Goal: Task Accomplishment & Management: Use online tool/utility

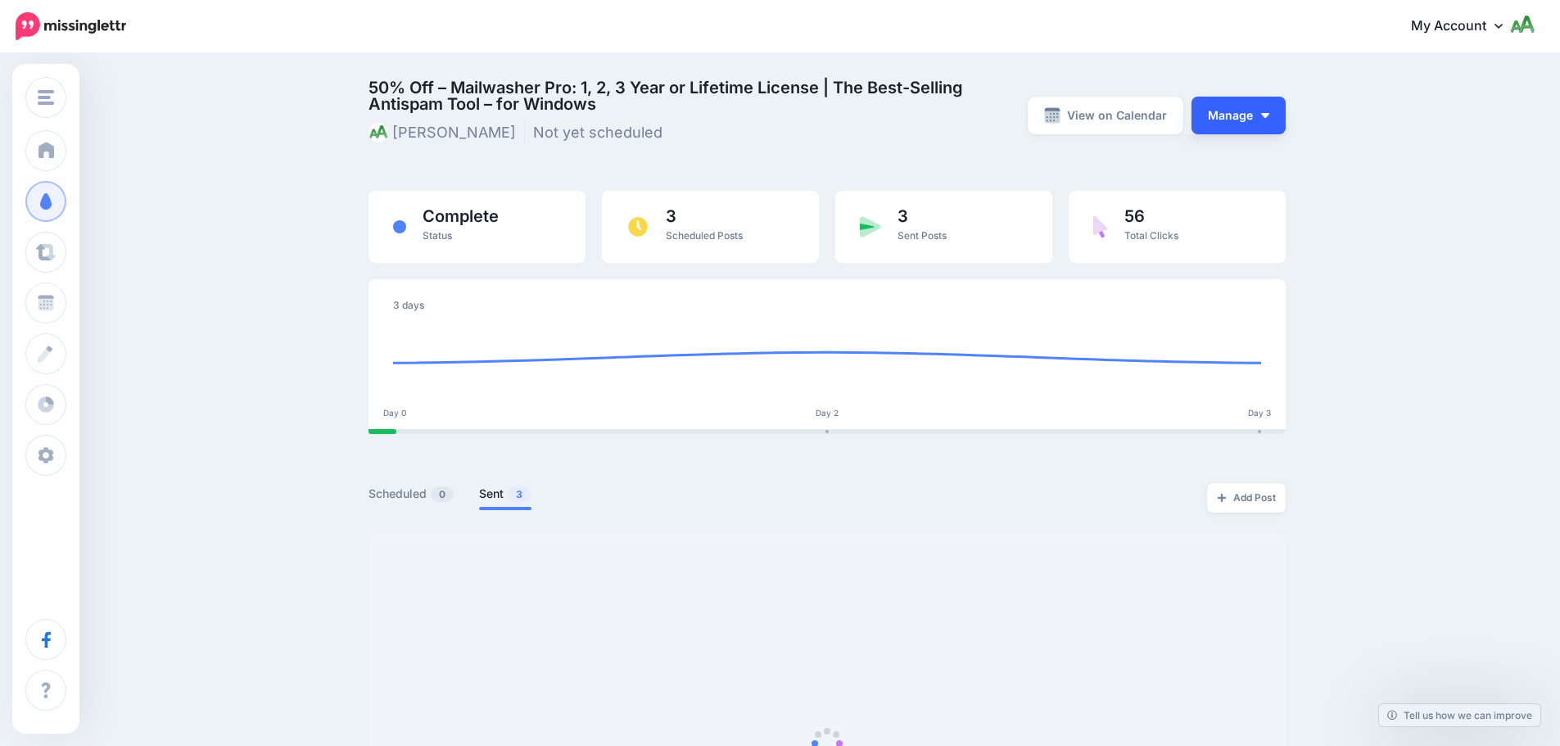
click at [1243, 117] on button "Manage" at bounding box center [1239, 116] width 94 height 38
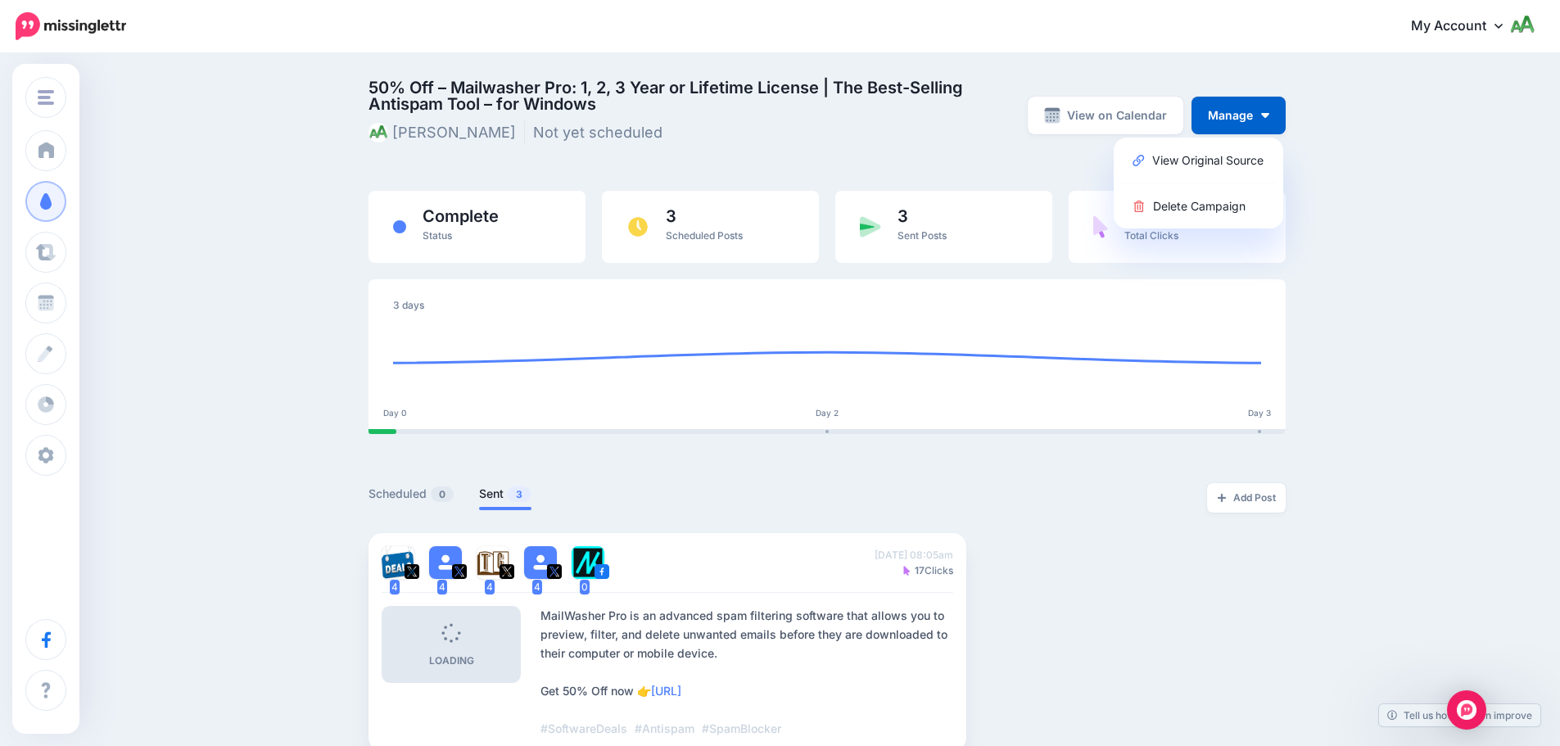
click at [957, 156] on div "50% Off – Mailwasher Pro: 1, 2, 3 Year or Lifetime License | The Best-Selling A…" at bounding box center [827, 123] width 917 height 88
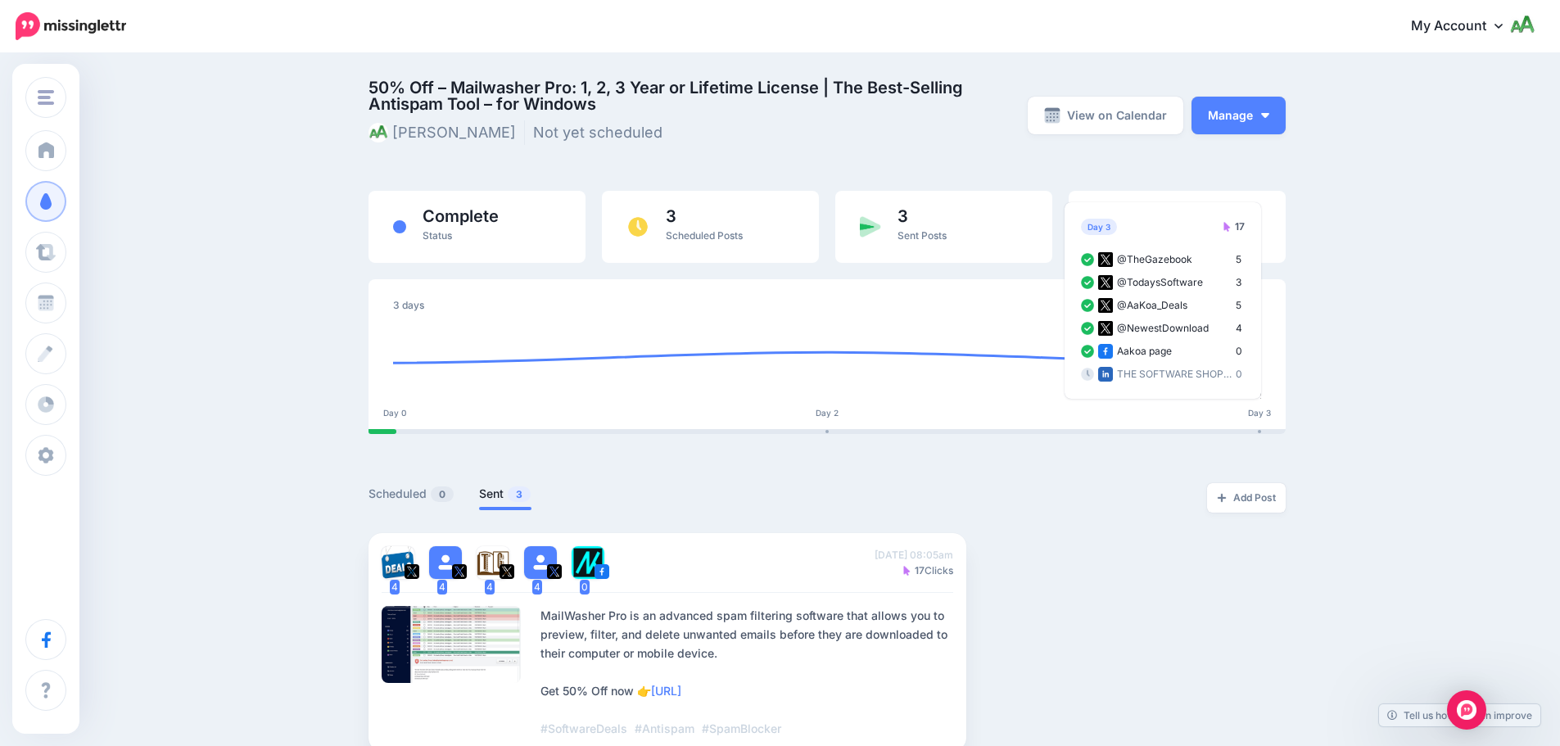
click at [874, 151] on div "50% Off – Mailwasher Pro: 1, 2, 3 Year or Lifetime License | The Best-Selling A…" at bounding box center [827, 123] width 917 height 88
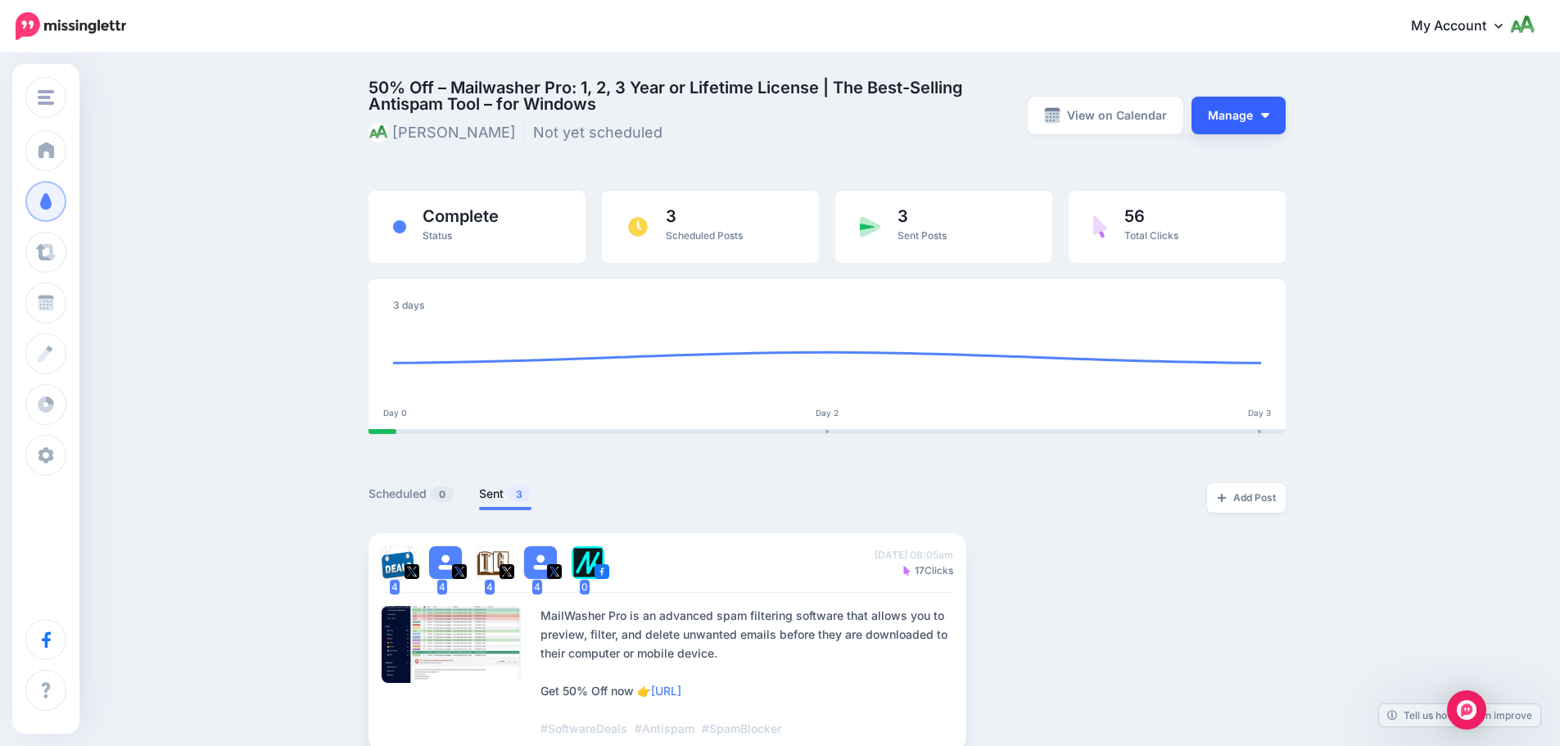
click at [1269, 130] on button "Manage" at bounding box center [1239, 116] width 94 height 38
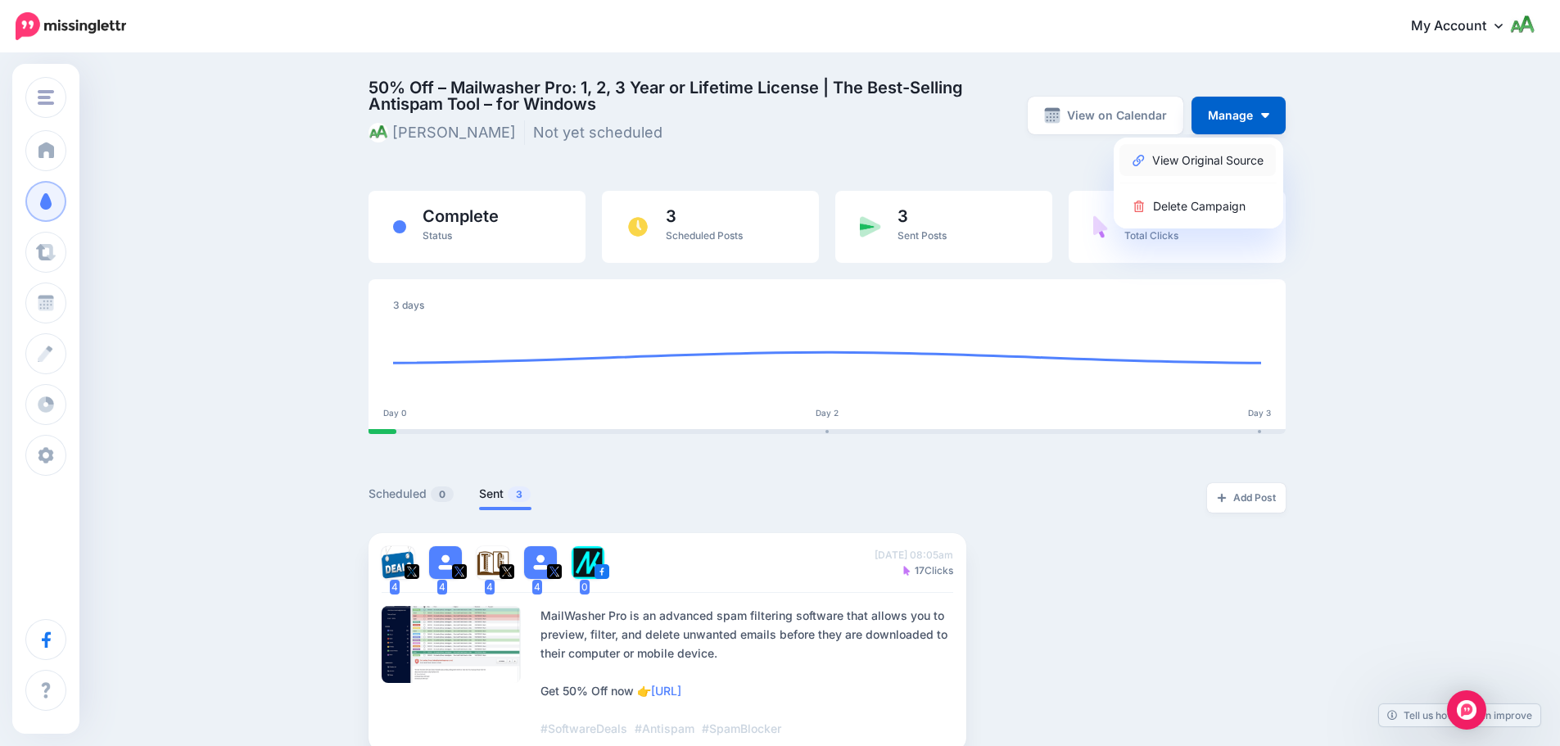
click at [1222, 161] on link "View Original Source" at bounding box center [1198, 160] width 156 height 32
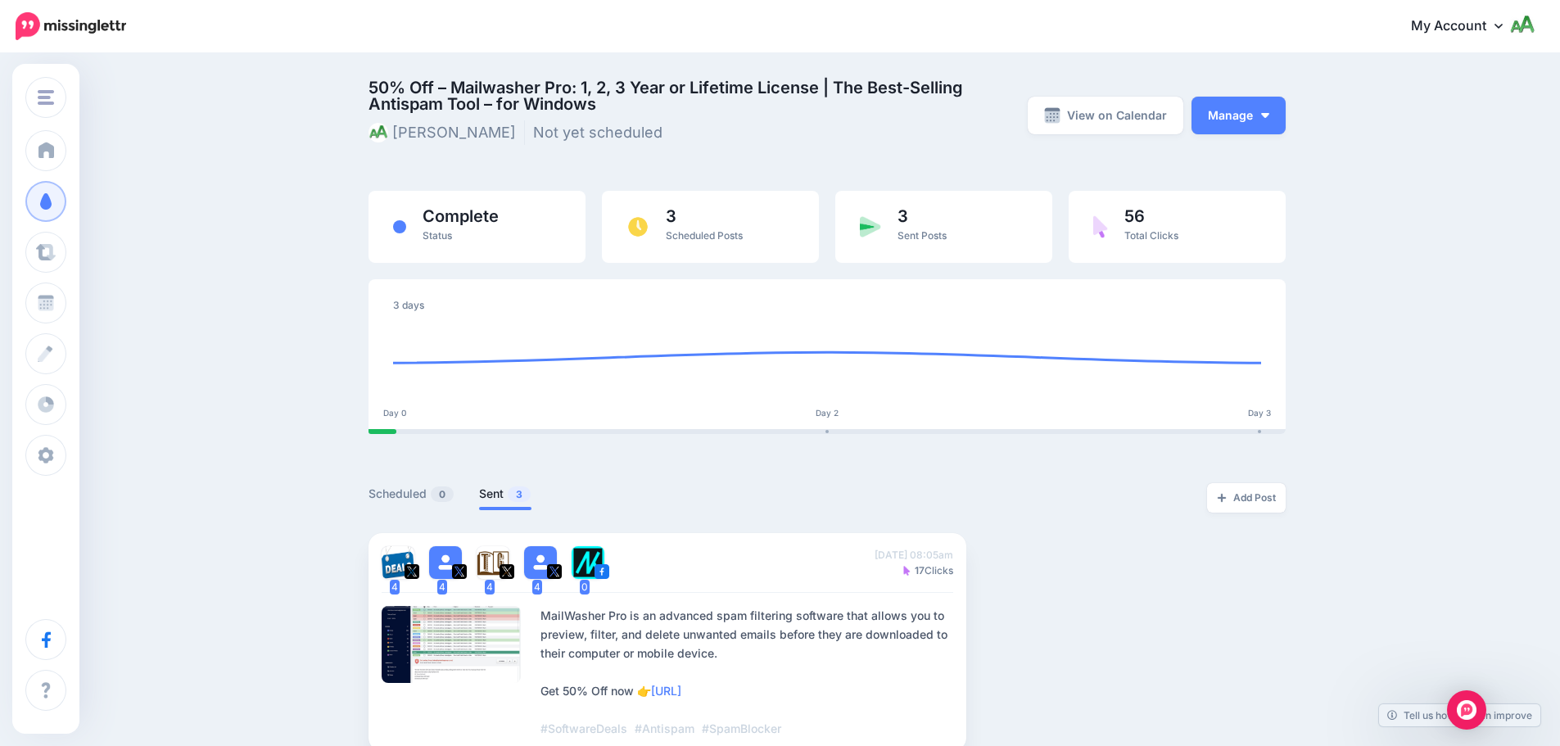
drag, startPoint x: 1359, startPoint y: 396, endPoint x: 1333, endPoint y: 414, distance: 31.1
click at [1358, 397] on div "50% Off – Mailwasher Pro: 1, 2, 3 Year or Lifetime License | The Best-Selling A…" at bounding box center [780, 615] width 1560 height 1121
click at [1266, 500] on link "Add Post" at bounding box center [1246, 497] width 79 height 29
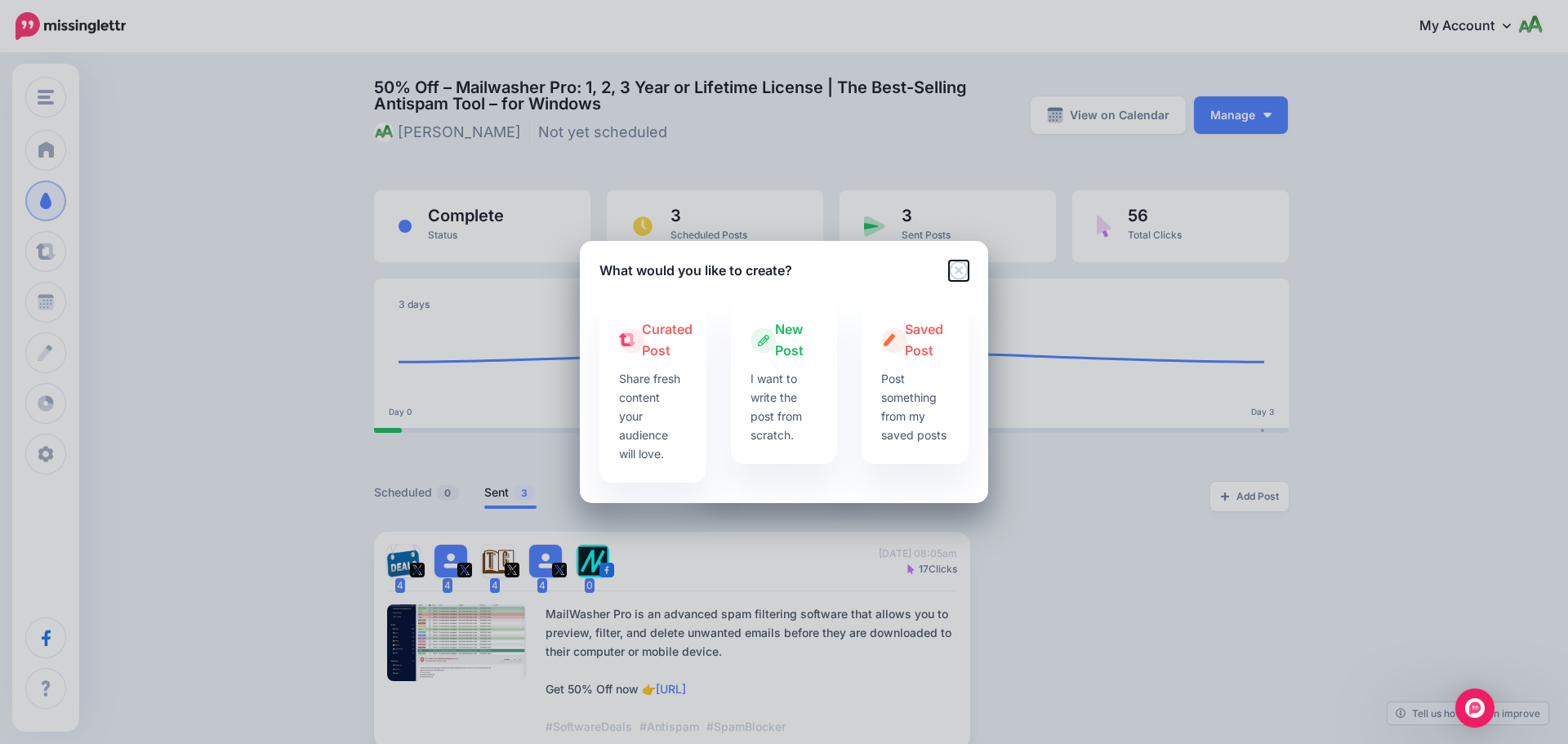
click at [961, 263] on icon "Close" at bounding box center [959, 270] width 20 height 20
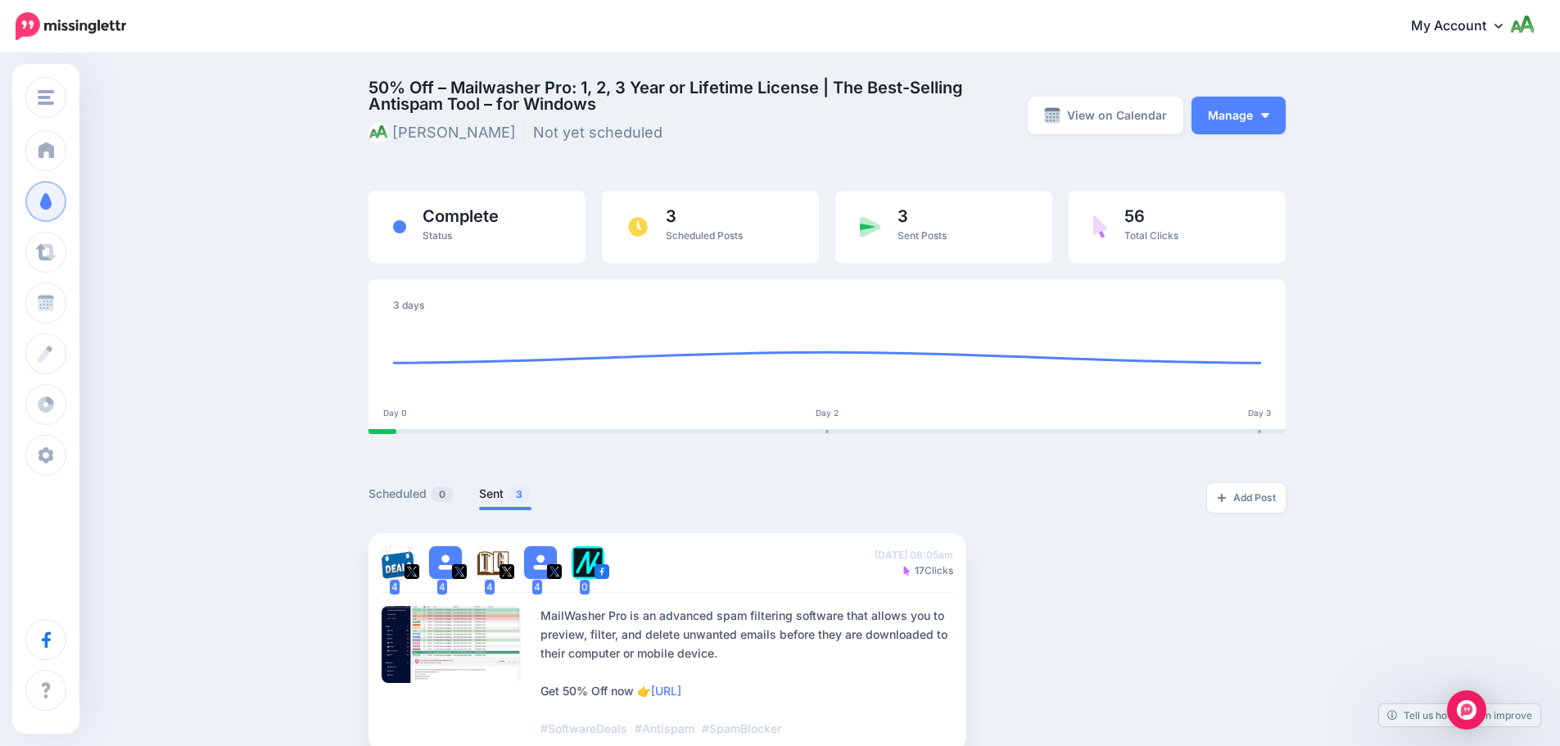
click at [494, 97] on span "50% Off – Mailwasher Pro: 1, 2, 3 Year or Lifetime License | The Best-Selling A…" at bounding box center [671, 95] width 604 height 33
click at [459, 220] on span "Complete" at bounding box center [461, 216] width 76 height 16
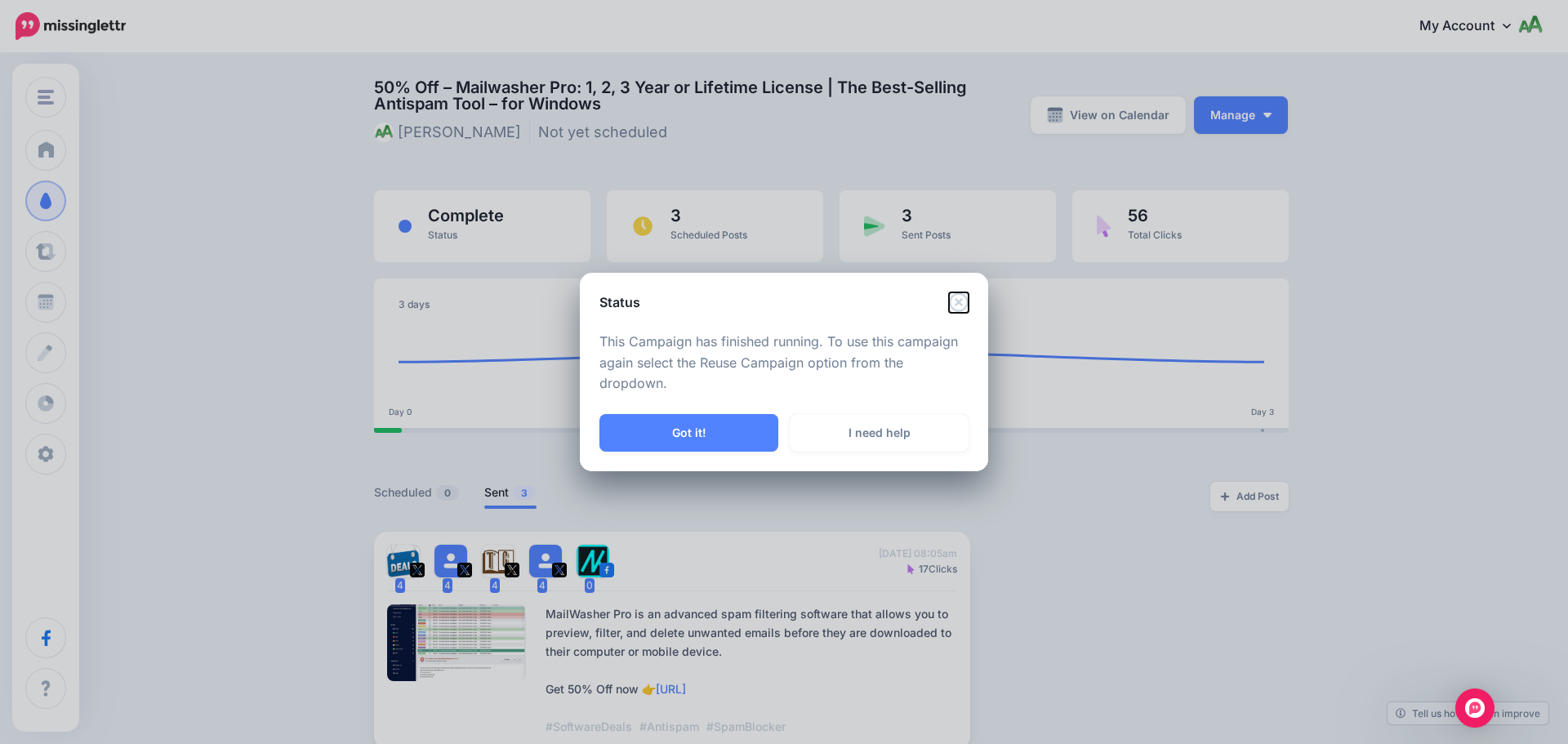
click at [955, 301] on icon "Close" at bounding box center [959, 302] width 20 height 20
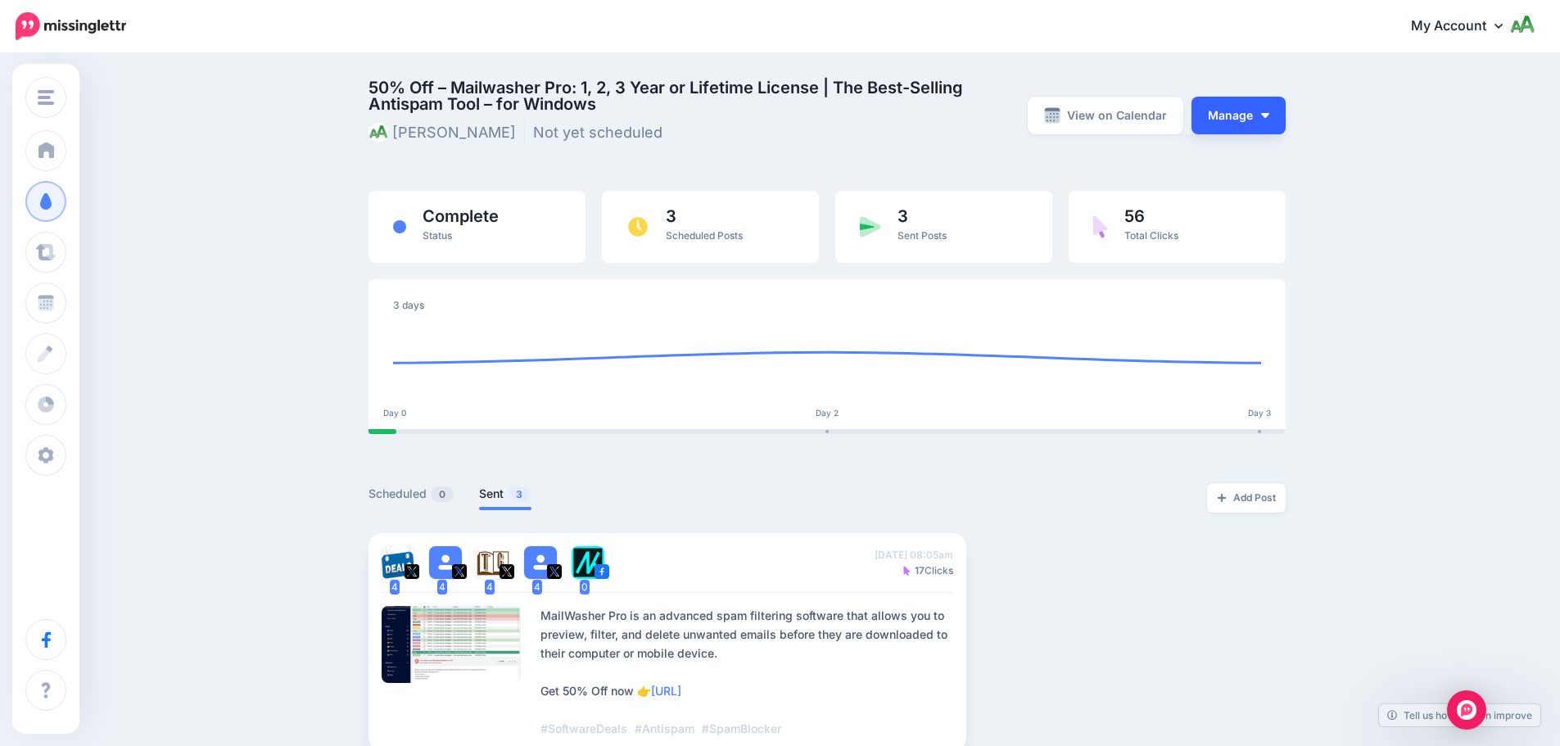
click at [1270, 111] on button "Manage" at bounding box center [1239, 116] width 94 height 38
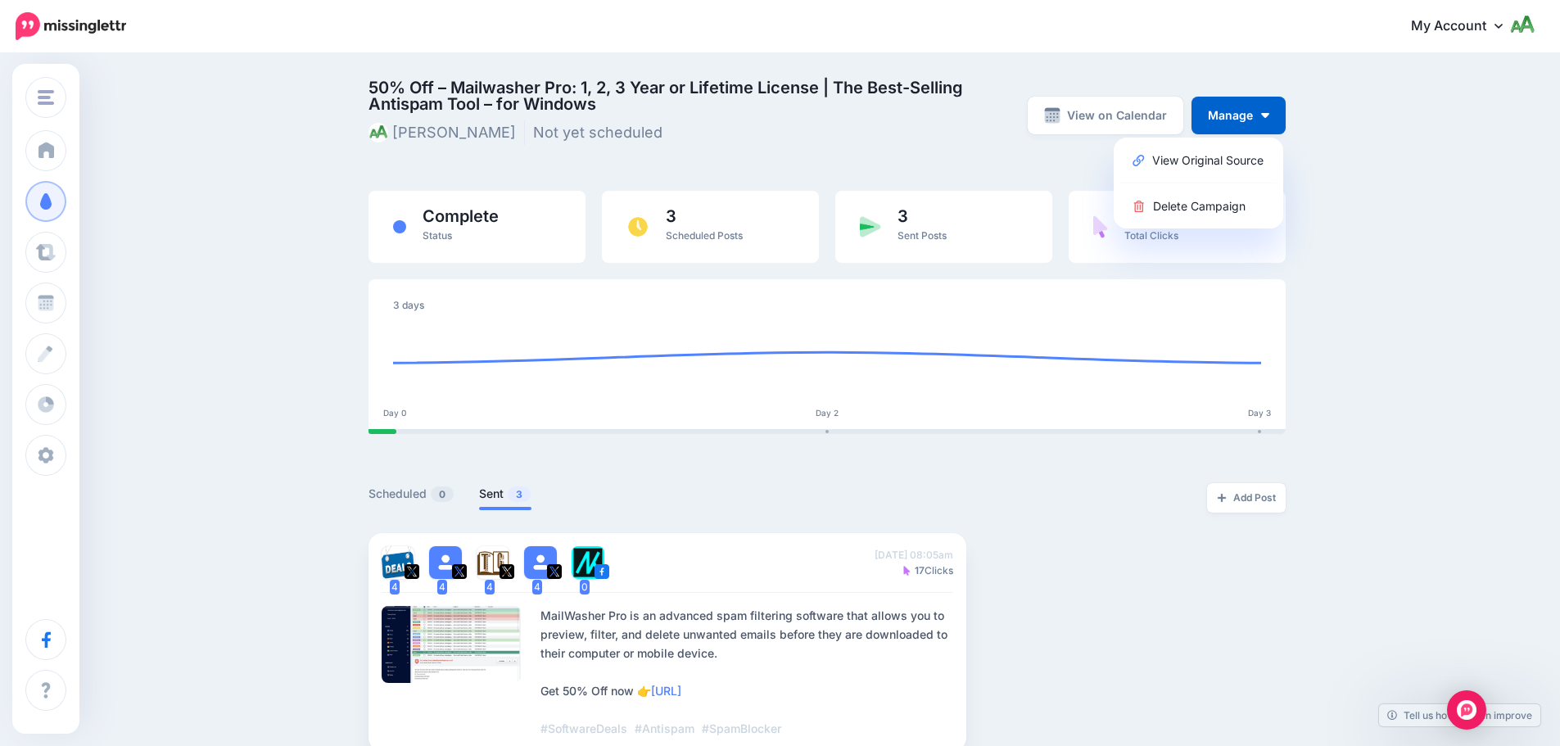
click at [1355, 128] on div "50% Off – Mailwasher Pro: 1, 2, 3 Year or Lifetime License | The Best-Selling A…" at bounding box center [780, 615] width 1560 height 1121
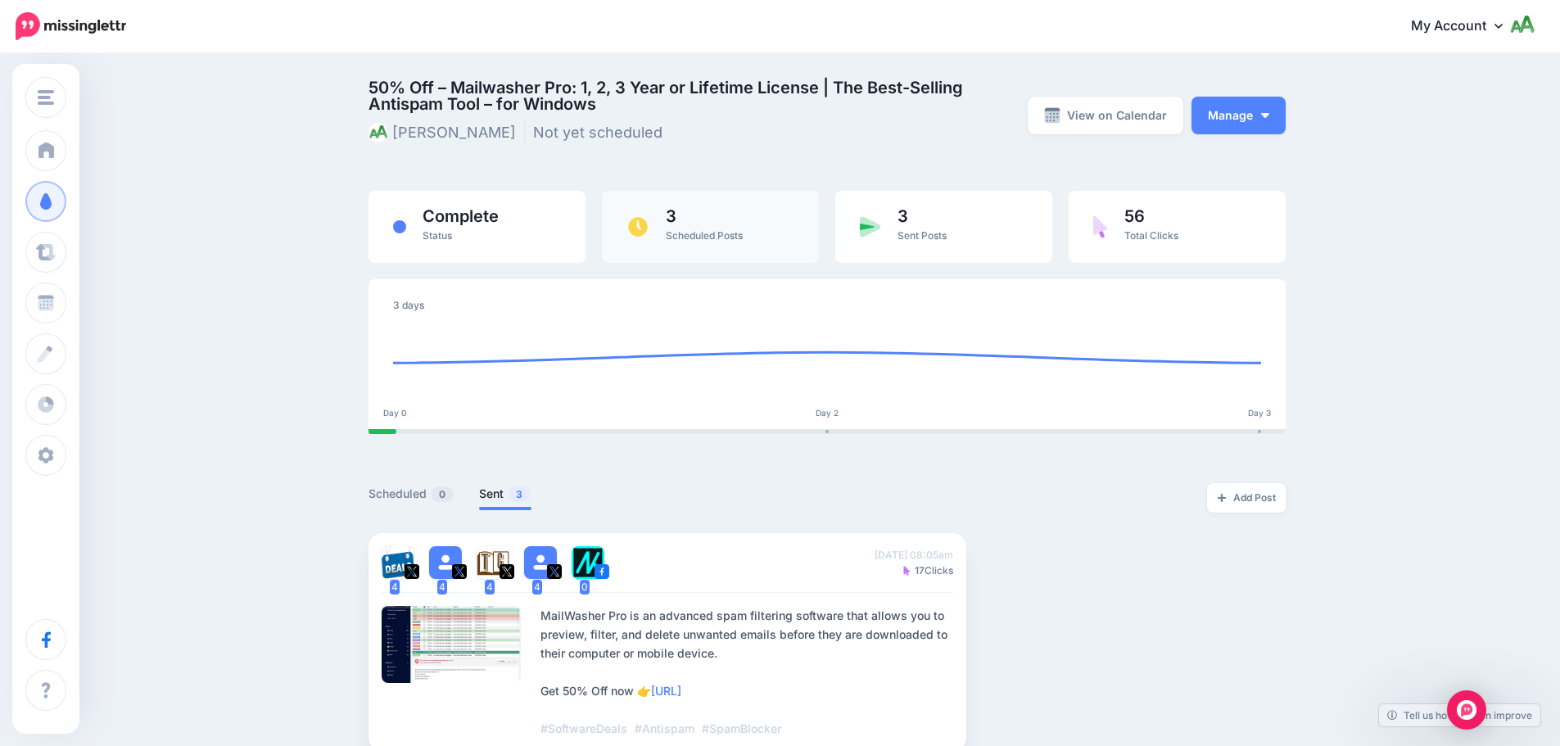
click at [682, 219] on span "3" at bounding box center [704, 216] width 77 height 16
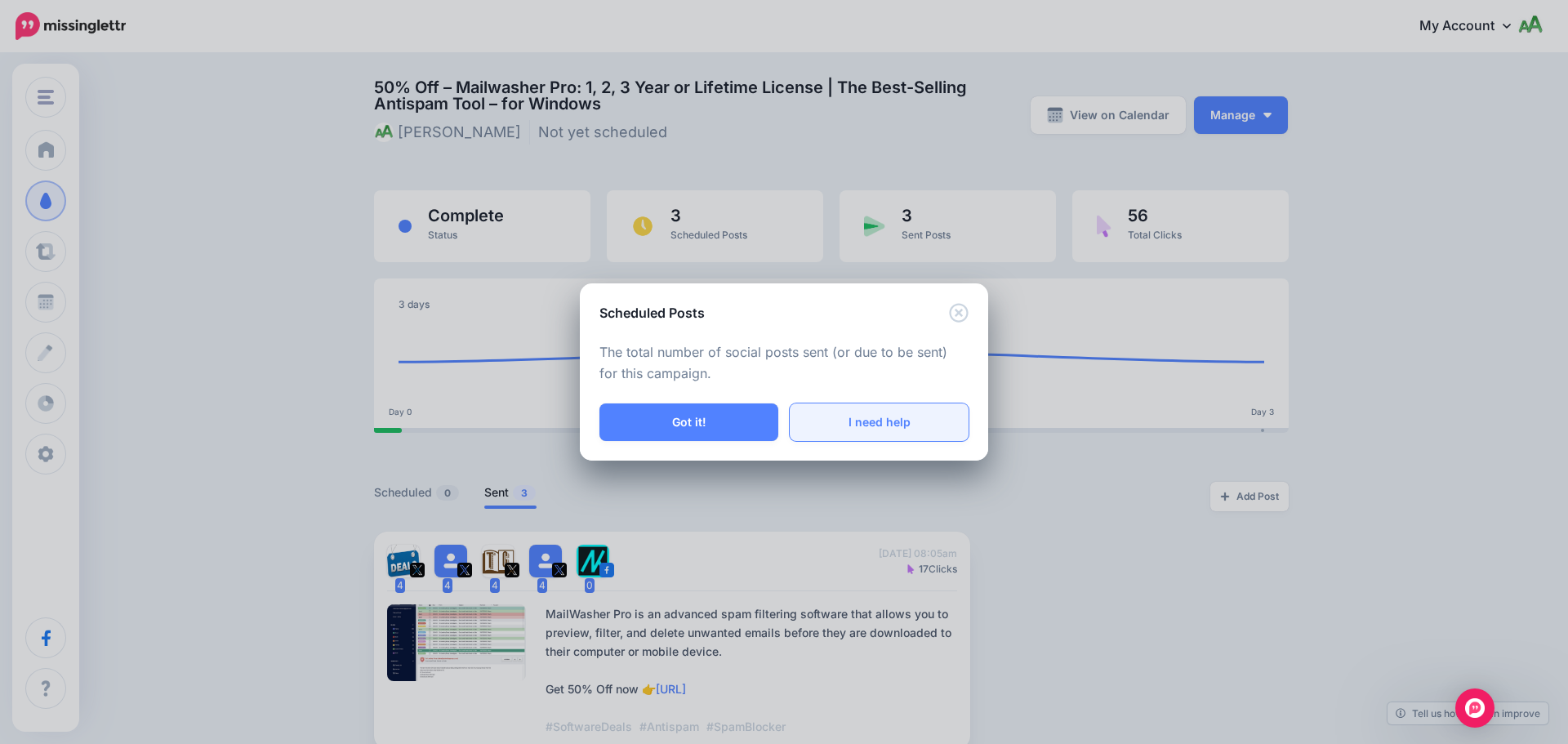
click at [841, 413] on link "I need help" at bounding box center [878, 423] width 178 height 38
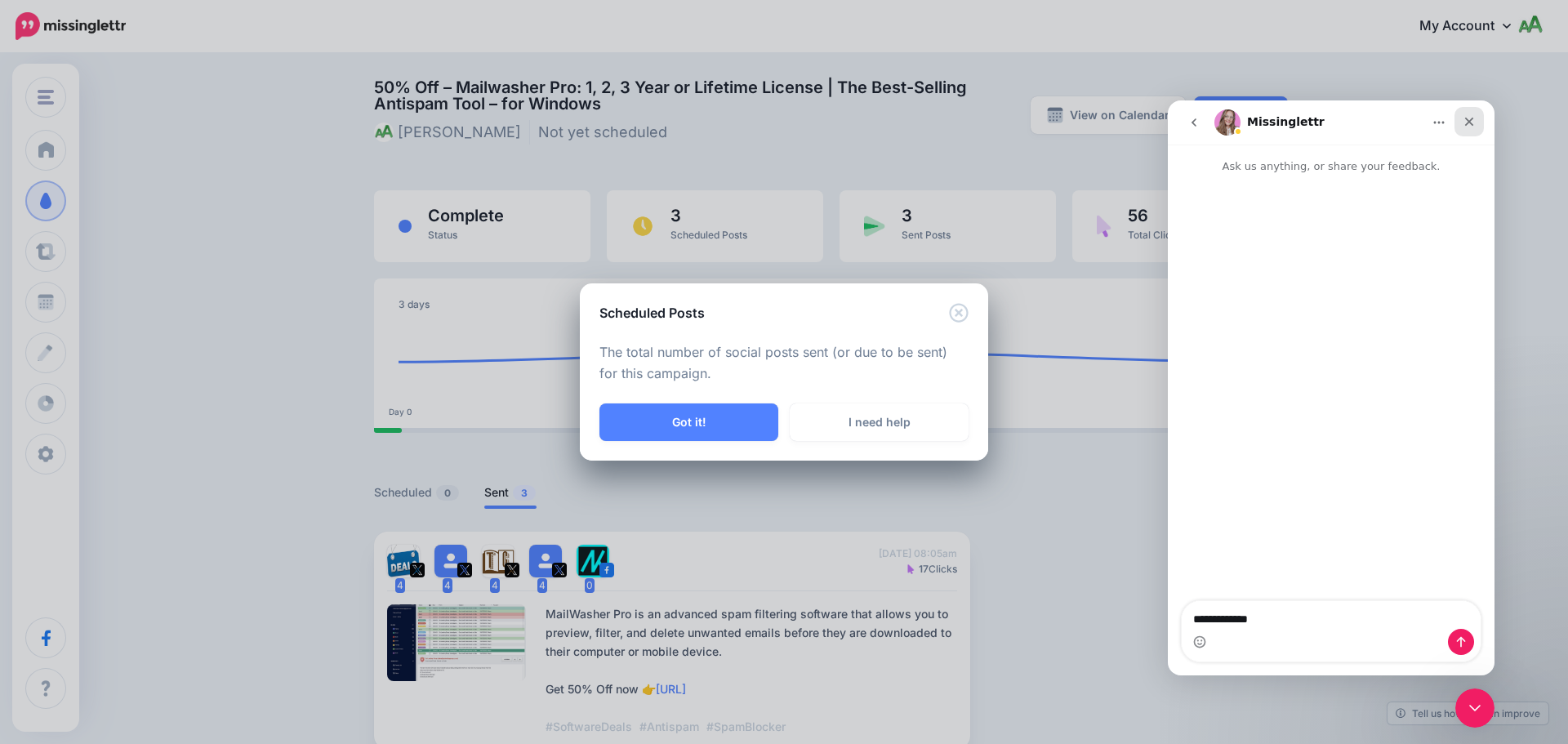
click at [1462, 122] on icon "Close" at bounding box center [1468, 121] width 13 height 13
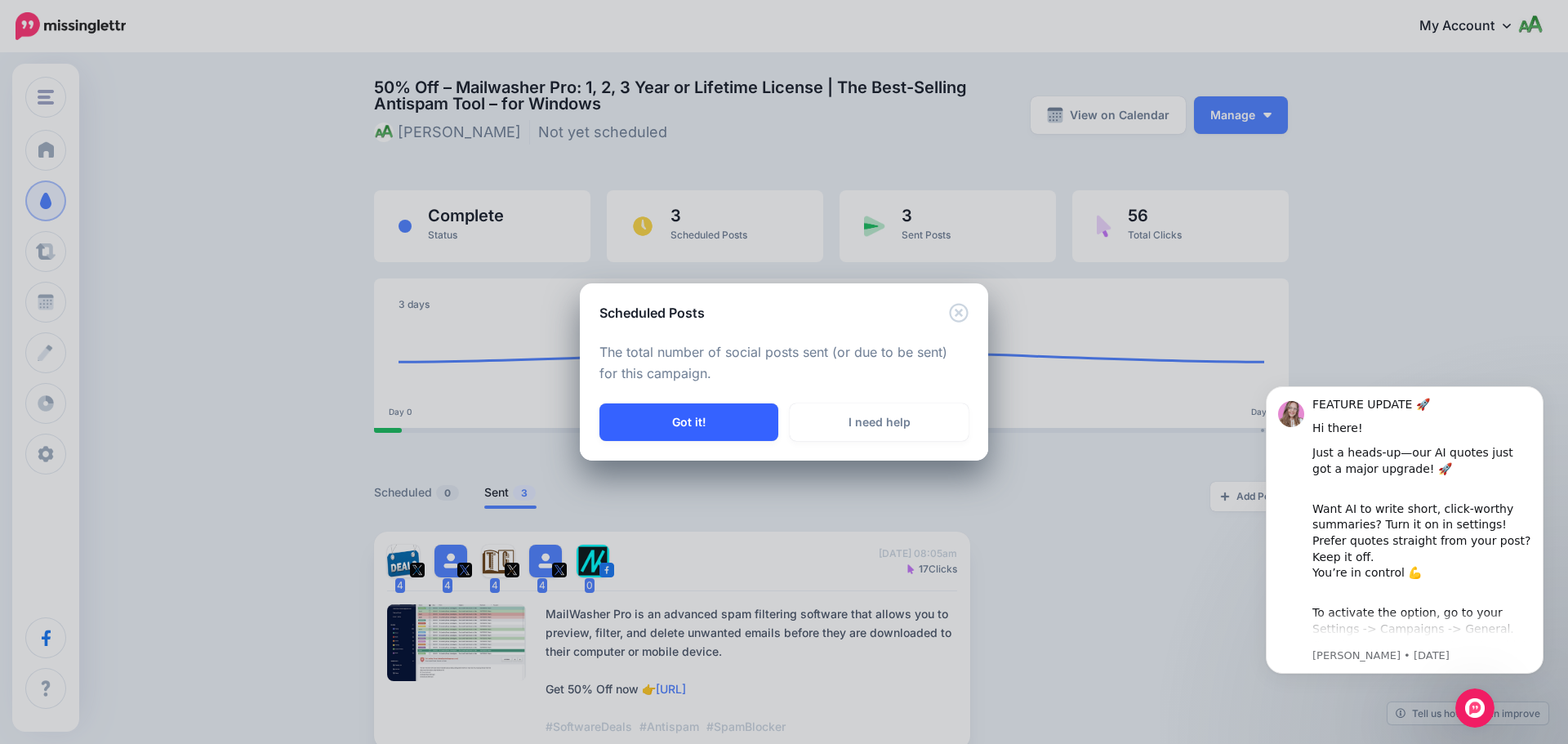
click at [713, 427] on button "Got it!" at bounding box center [688, 423] width 178 height 38
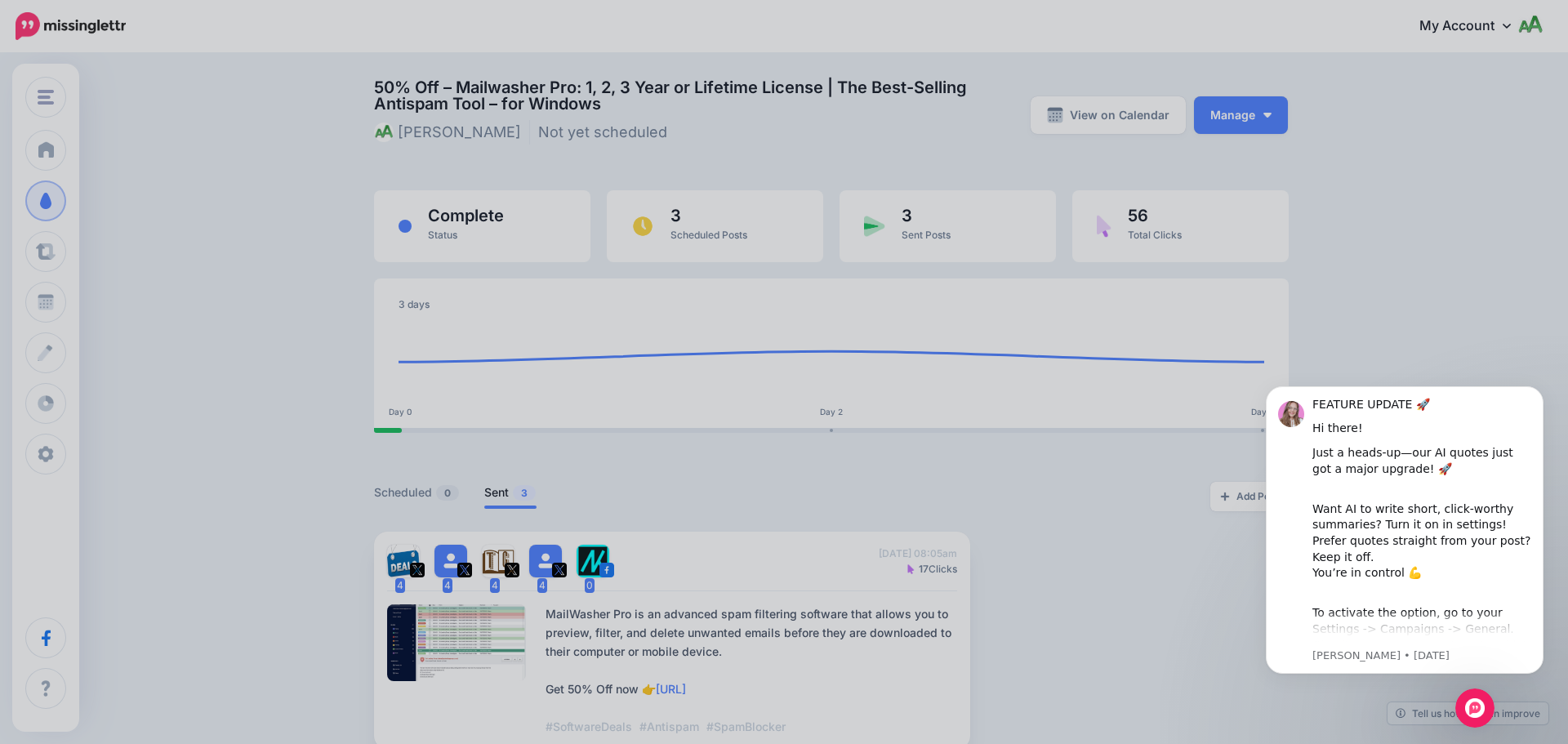
click at [713, 427] on div "Scheduled Posts The total number of social posts sent (or due to be sent) for t…" at bounding box center [784, 372] width 1568 height 744
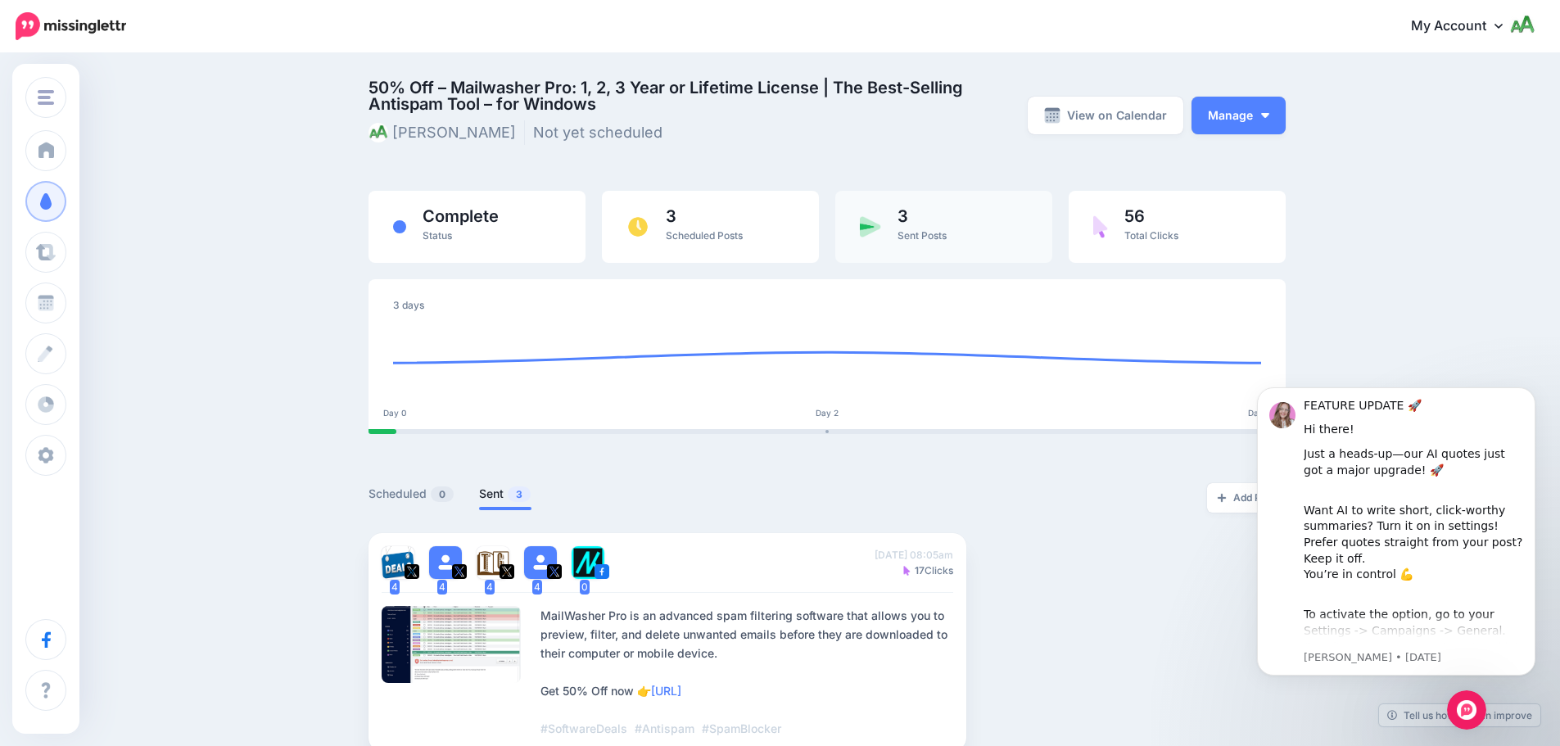
click at [915, 224] on div "3 Sent Posts" at bounding box center [922, 227] width 49 height 38
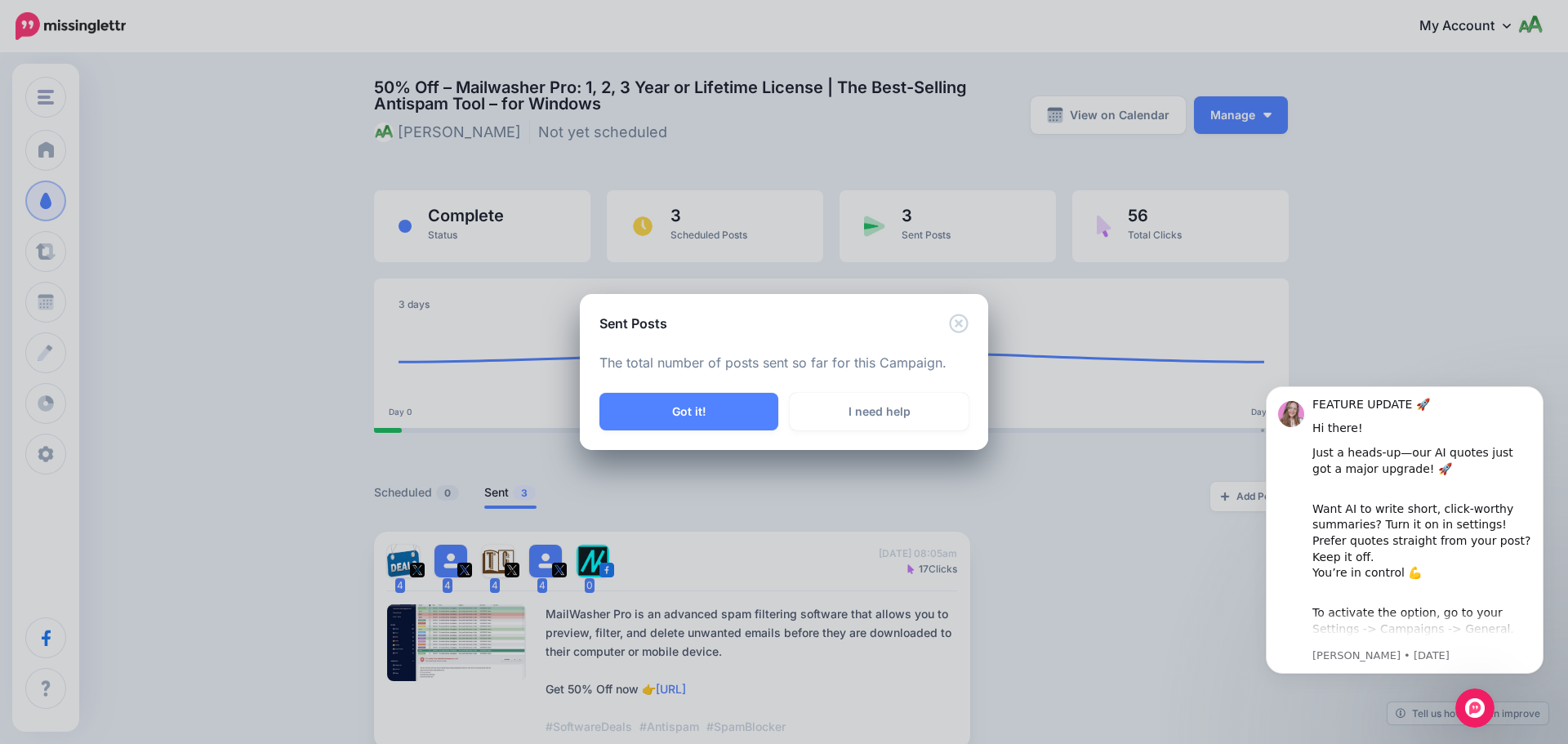
click at [959, 306] on div "Sent Posts" at bounding box center [784, 313] width 409 height 39
click at [954, 323] on icon "Close" at bounding box center [959, 324] width 20 height 20
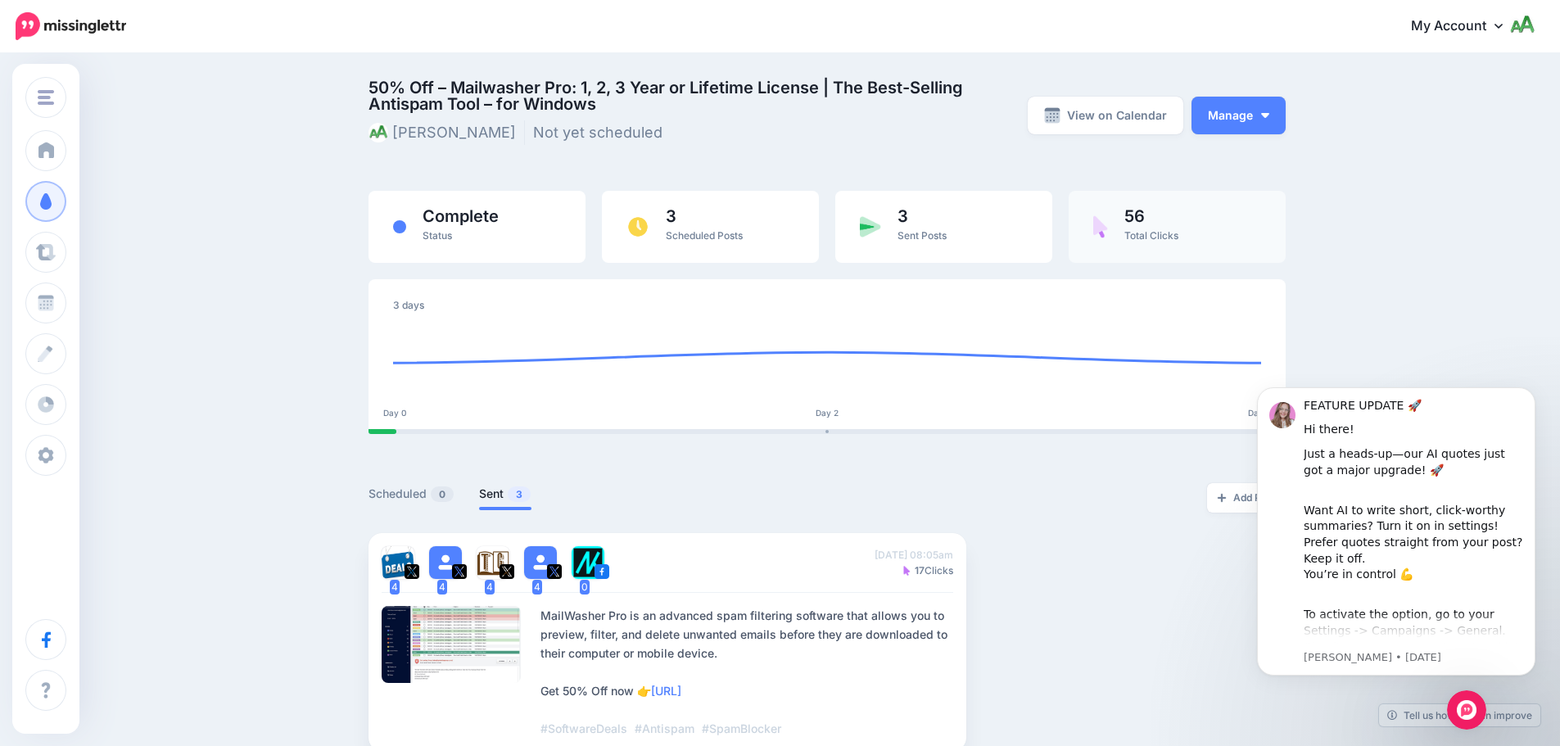
click at [1174, 229] on div "56 Total Clicks" at bounding box center [1152, 227] width 54 height 38
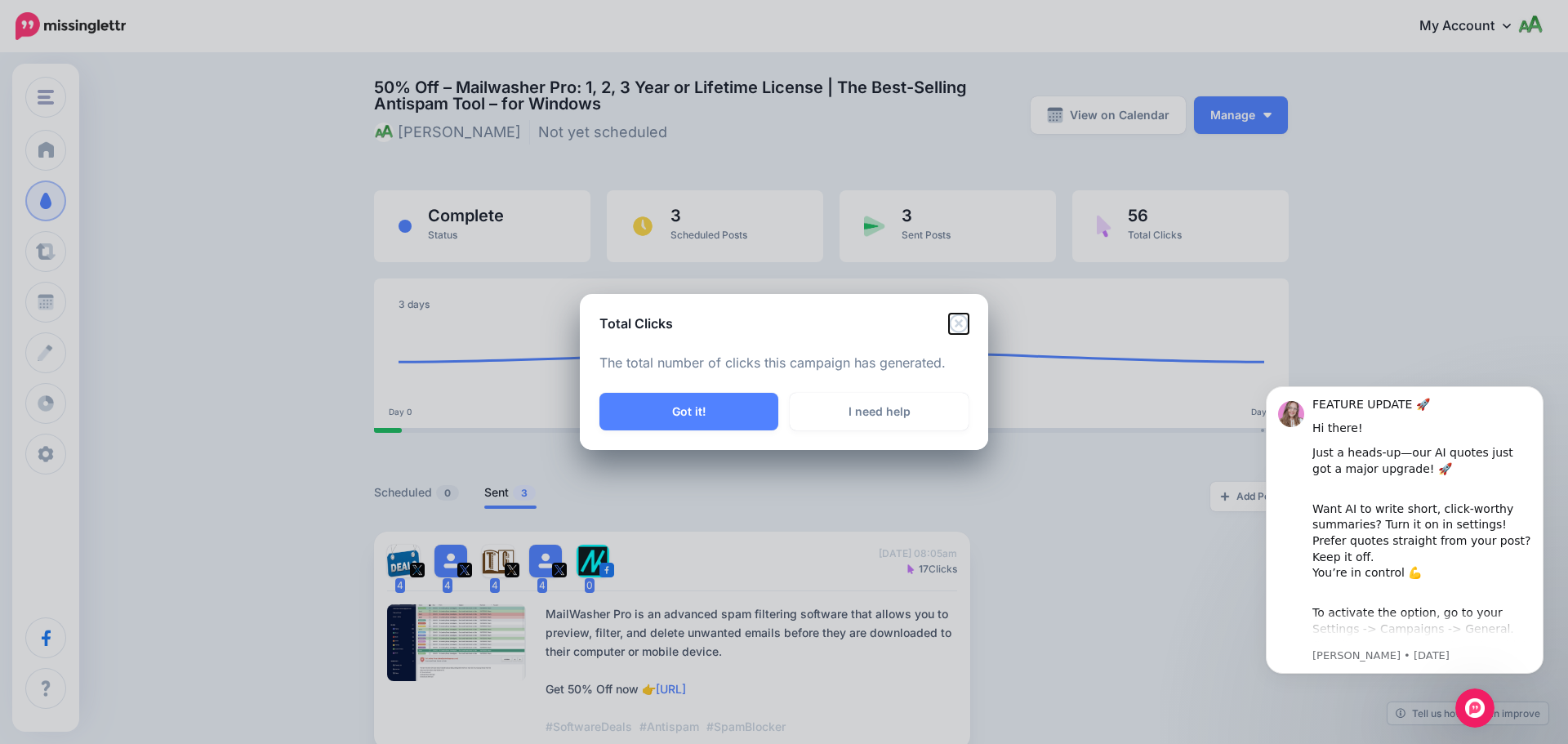
click at [950, 318] on icon "Close" at bounding box center [959, 324] width 20 height 20
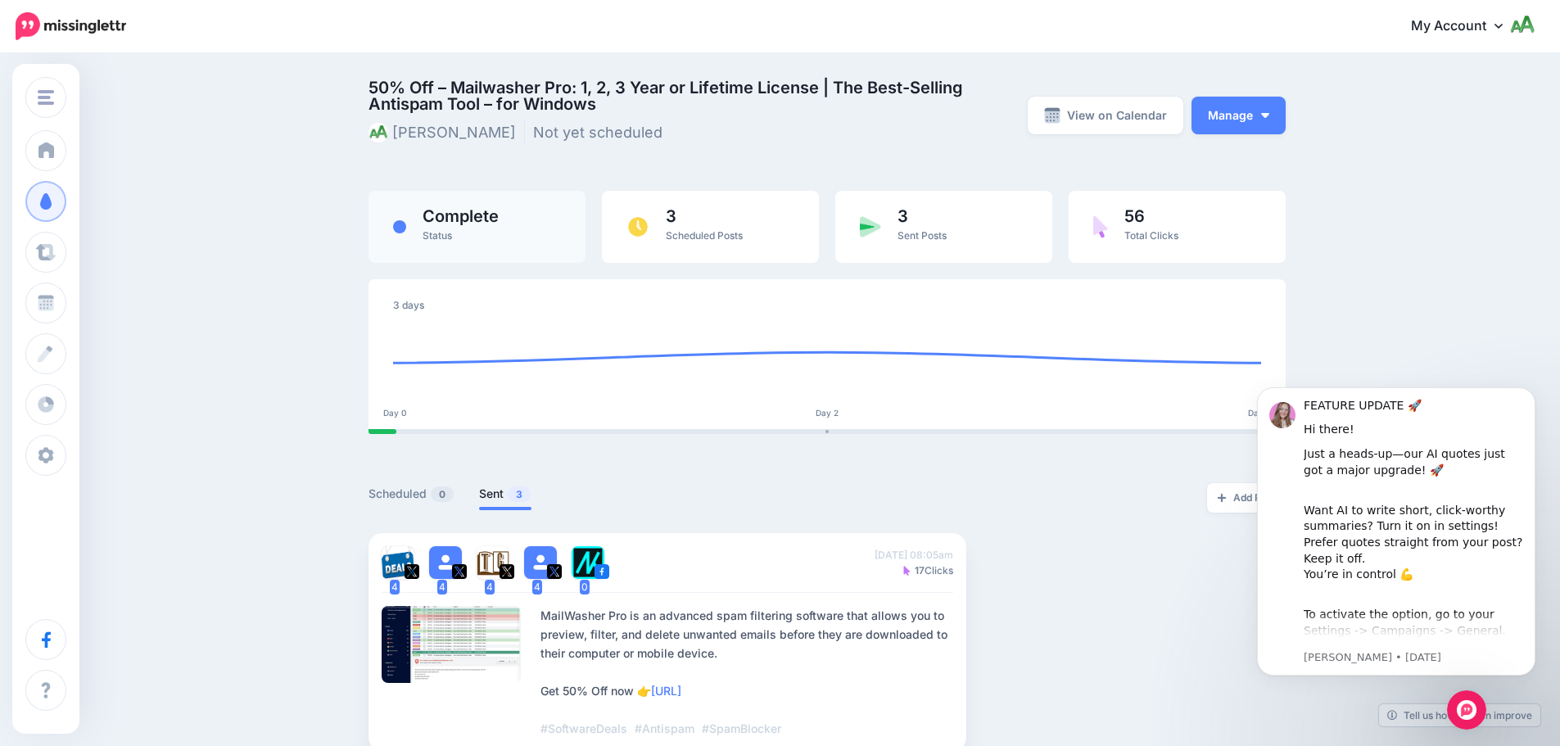
click at [442, 226] on div "Complete Status" at bounding box center [461, 227] width 76 height 38
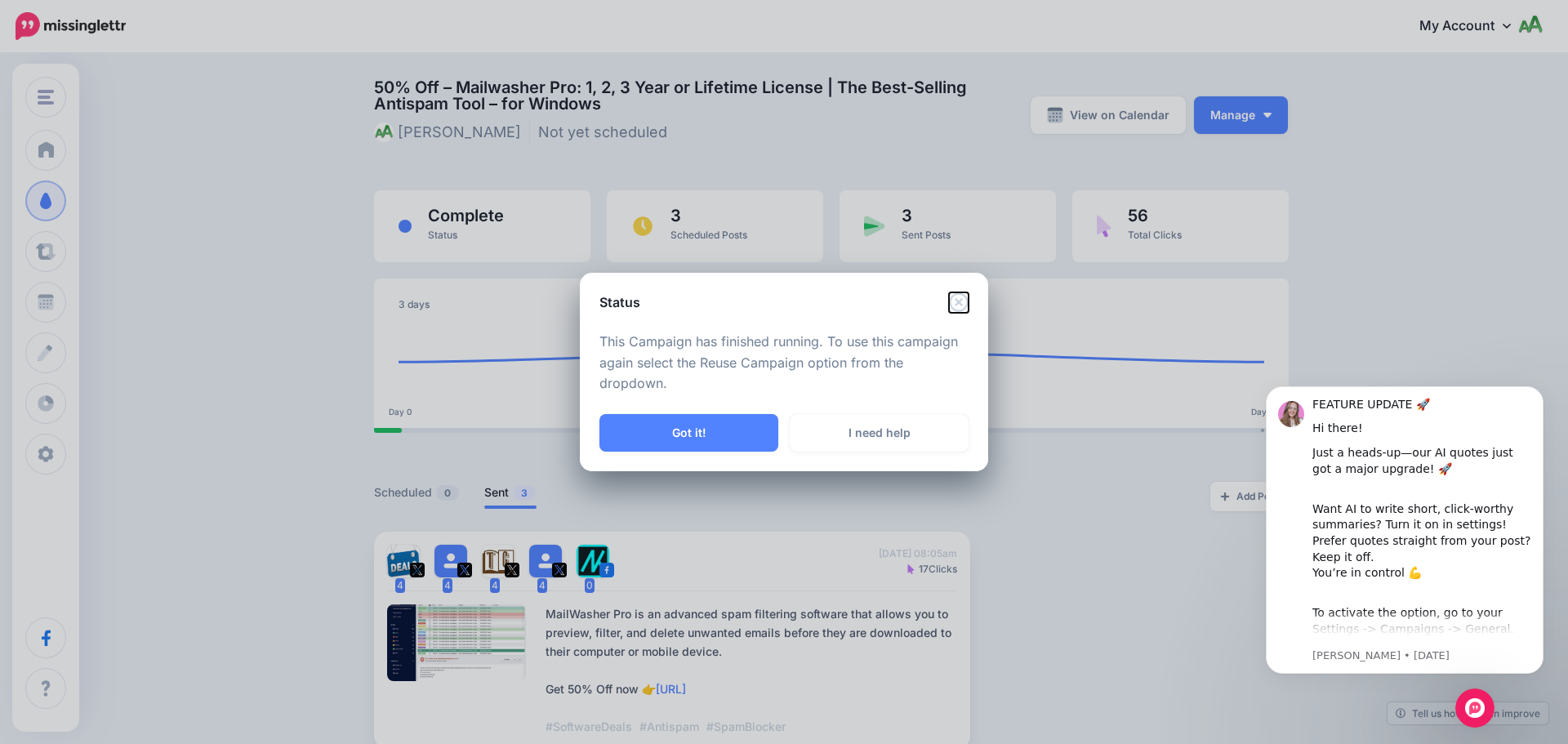
click at [956, 301] on icon "Close" at bounding box center [959, 302] width 20 height 20
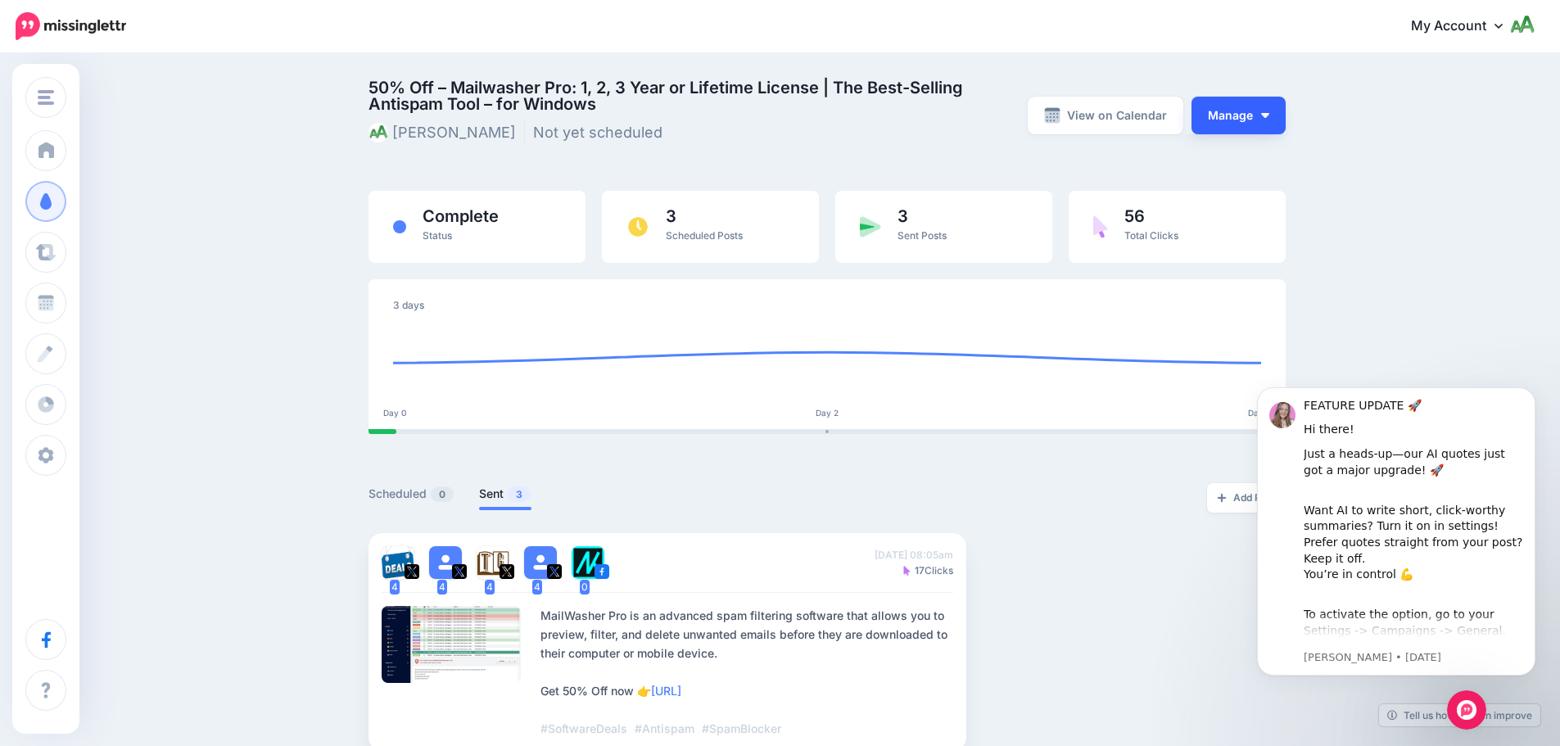
click at [1250, 121] on button "Manage" at bounding box center [1239, 116] width 94 height 38
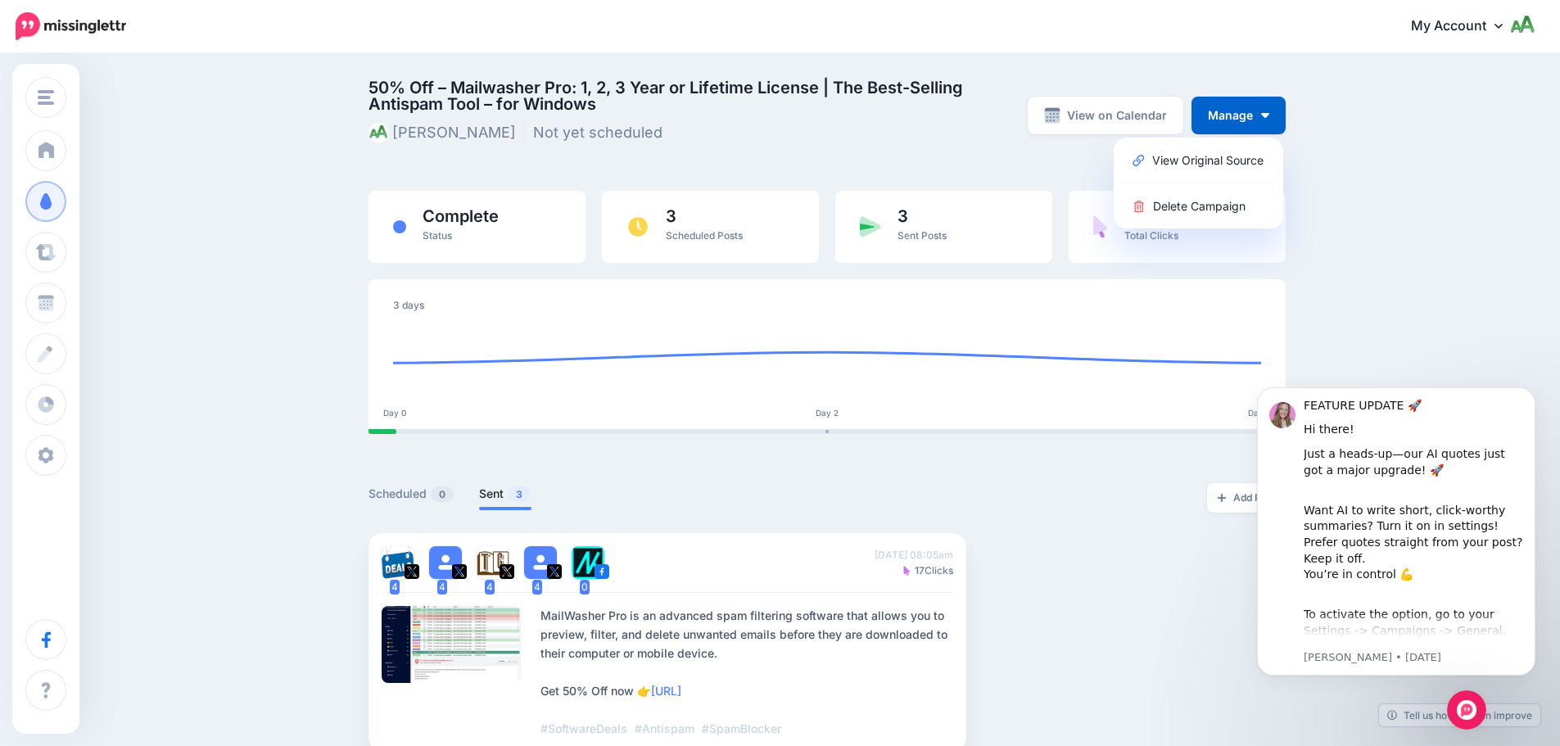
click at [988, 154] on div "50% Off – Mailwasher Pro: 1, 2, 3 Year or Lifetime License | The Best-Selling A…" at bounding box center [827, 123] width 917 height 88
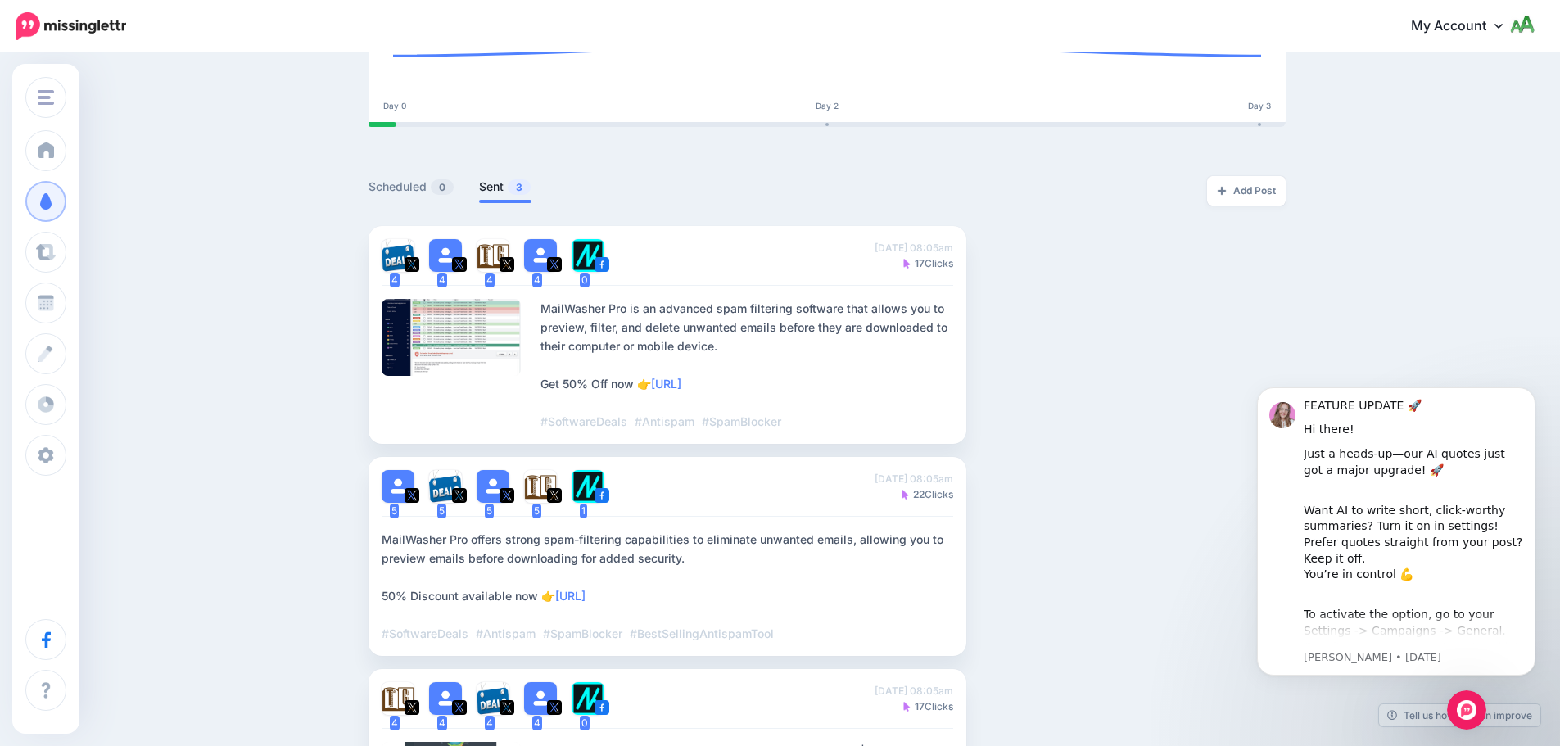
scroll to position [66, 0]
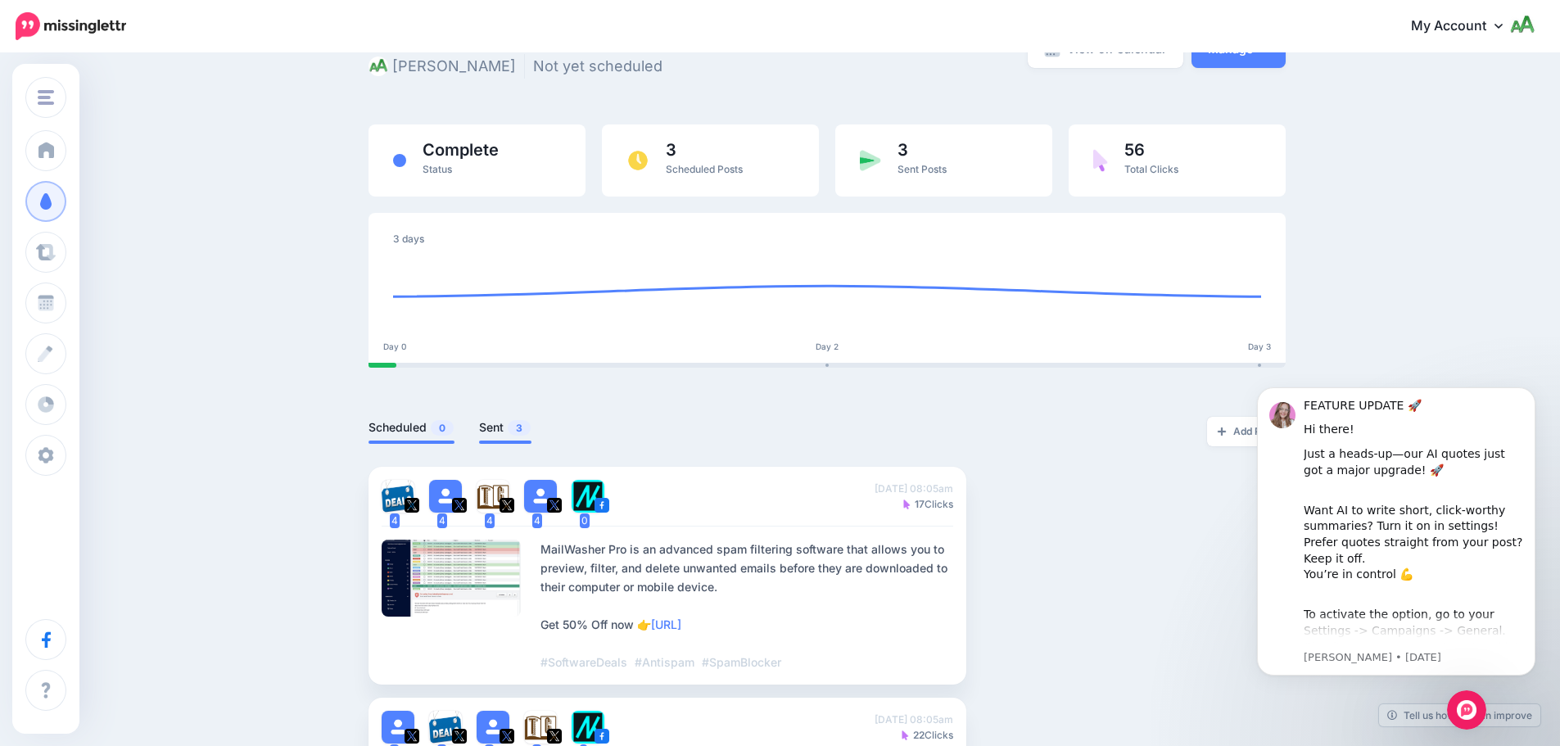
click at [402, 433] on link "Scheduled 0" at bounding box center [412, 428] width 86 height 20
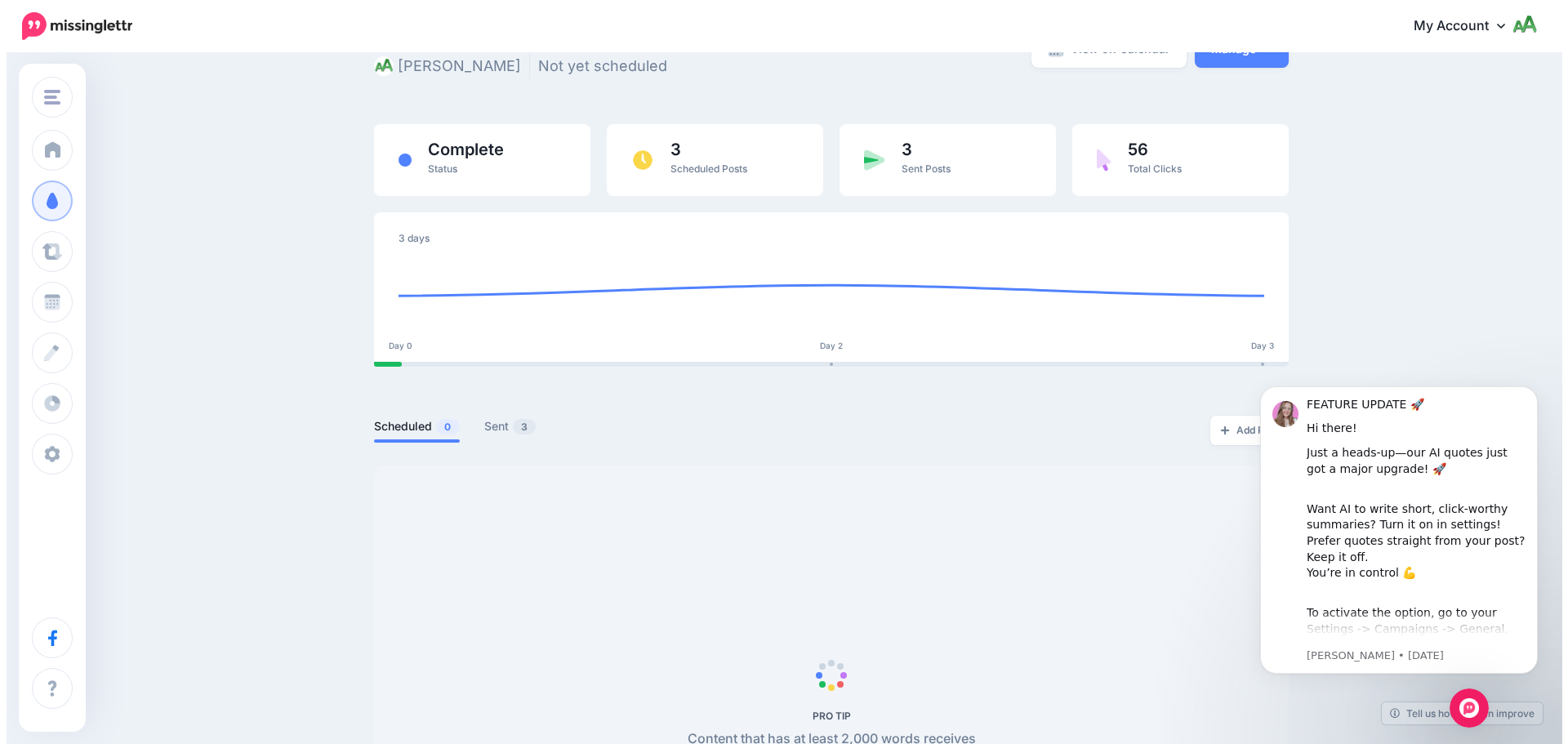
scroll to position [0, 0]
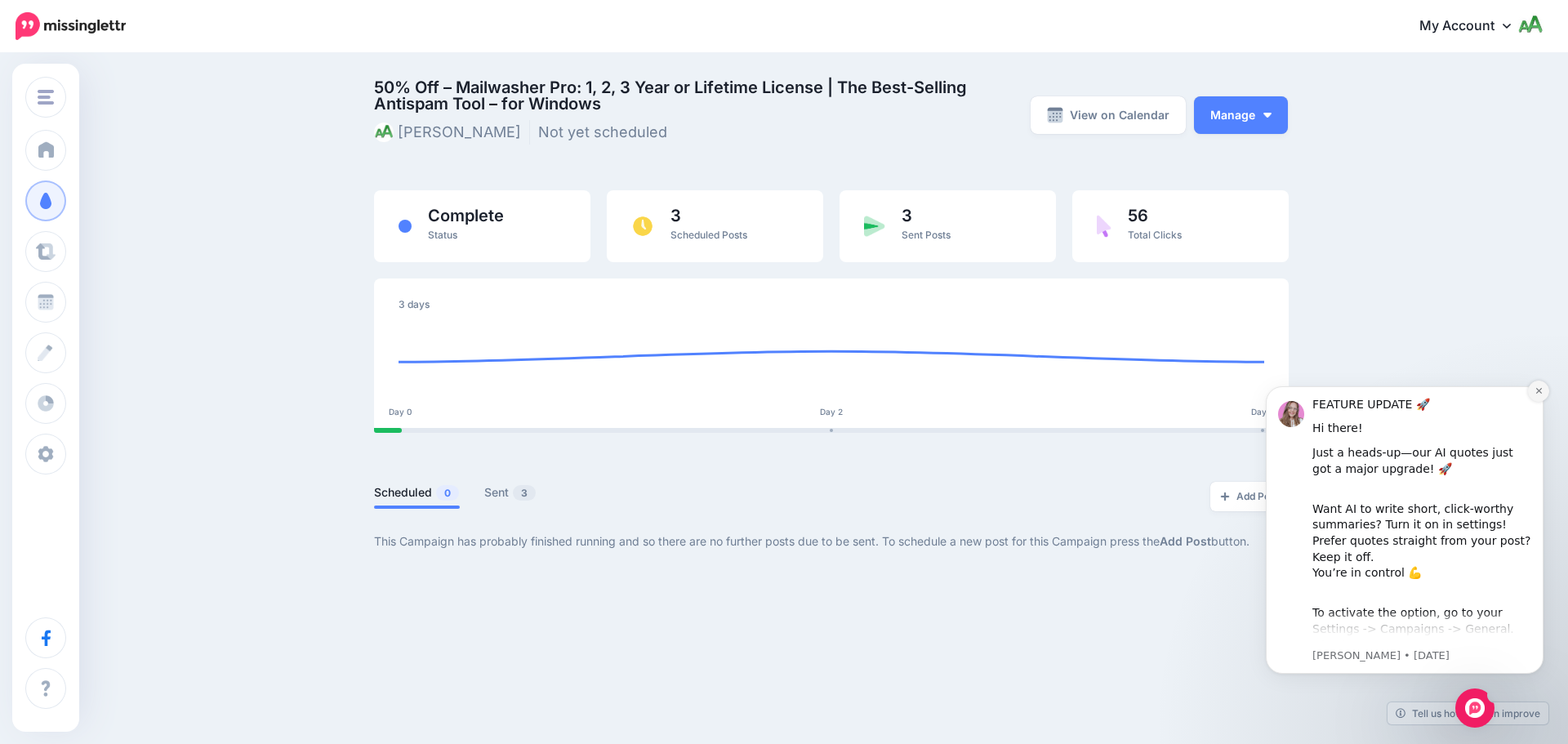
click at [1534, 393] on icon "Dismiss notification" at bounding box center [1538, 390] width 9 height 9
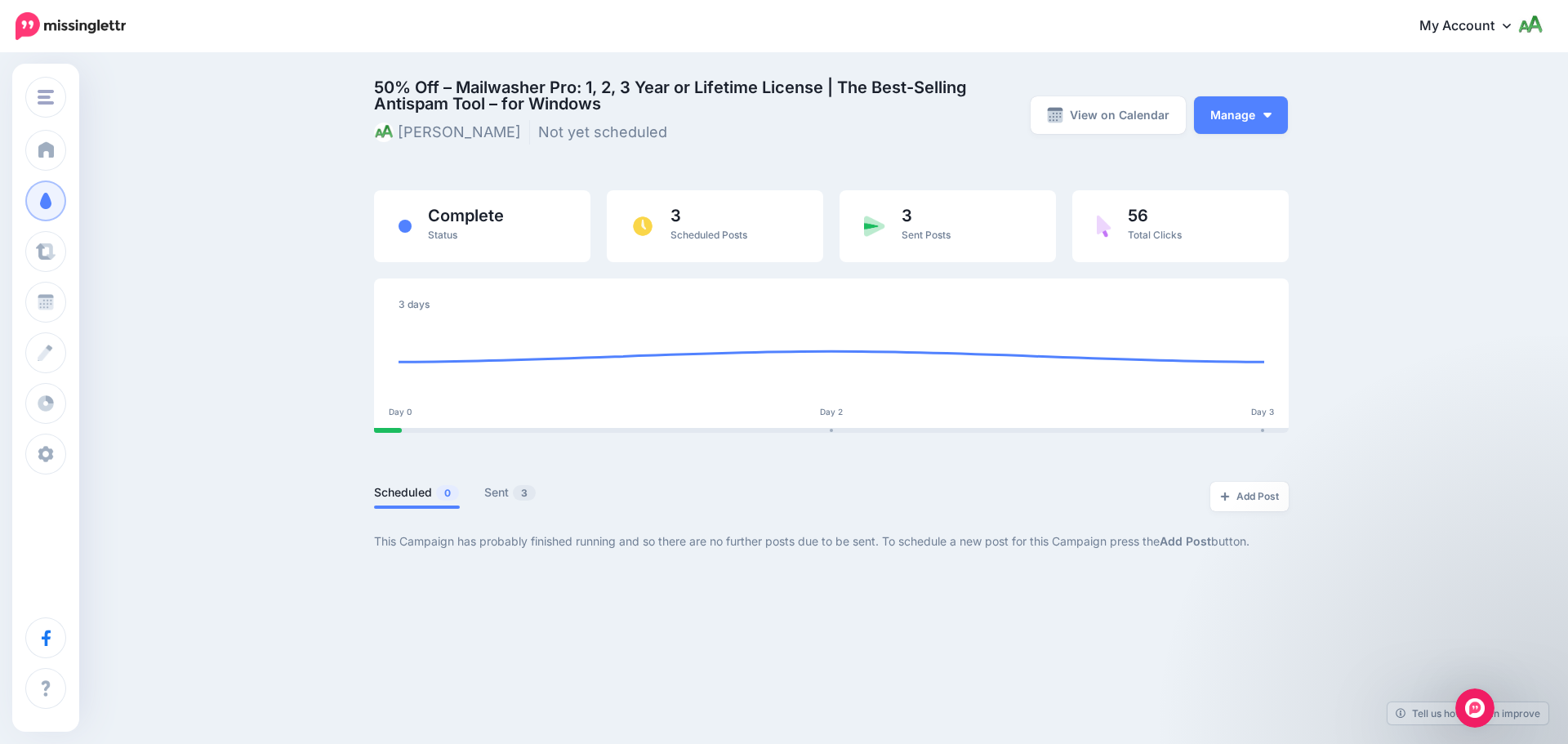
click at [591, 82] on span "50% Off – Mailwasher Pro: 1, 2, 3 Year or Lifetime License | The Best-Selling A…" at bounding box center [675, 95] width 602 height 33
click at [567, 127] on li "Not yet scheduled" at bounding box center [607, 132] width 138 height 25
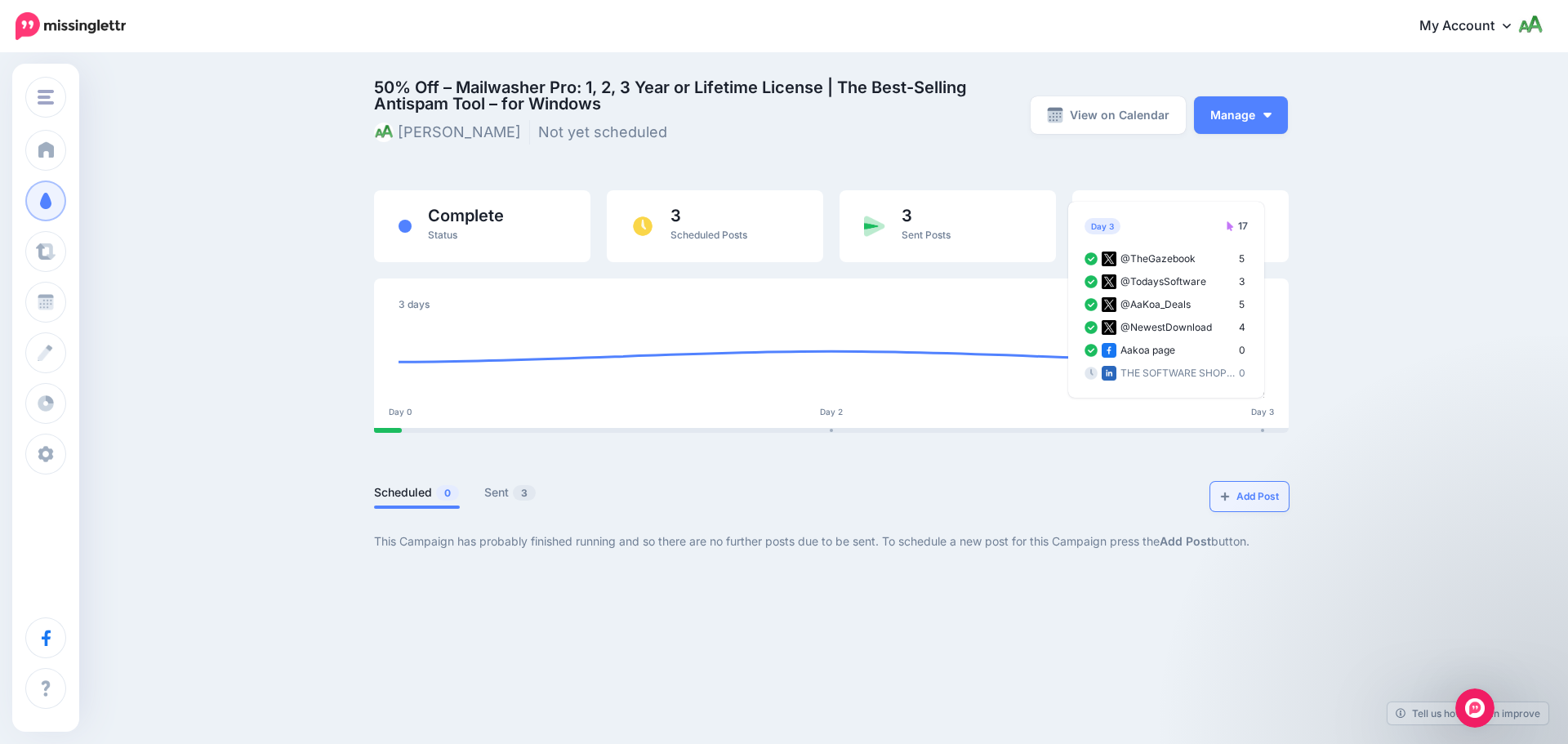
click at [1239, 498] on link "Add Post" at bounding box center [1249, 496] width 79 height 29
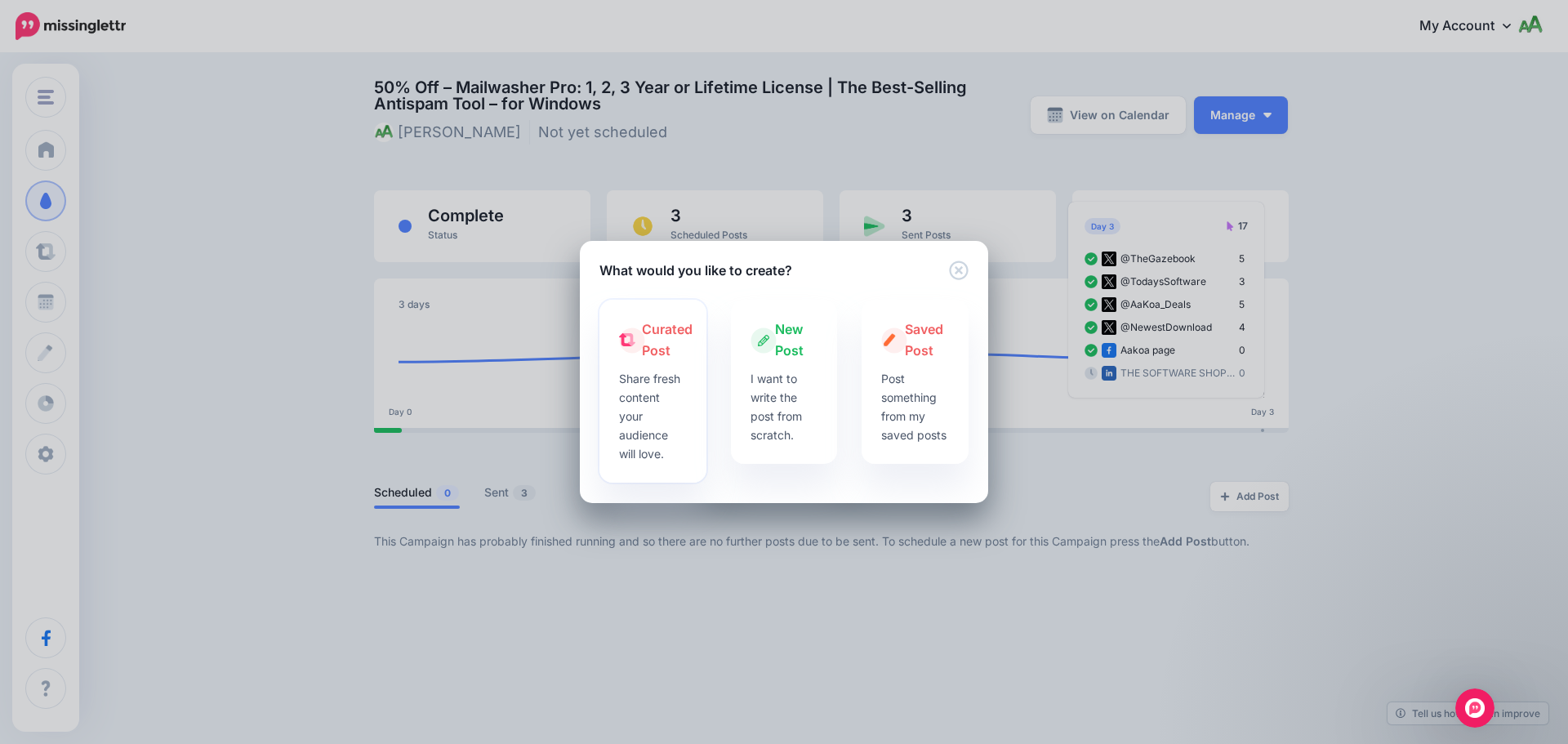
click at [642, 429] on p "Share fresh content your audience will love." at bounding box center [653, 416] width 68 height 94
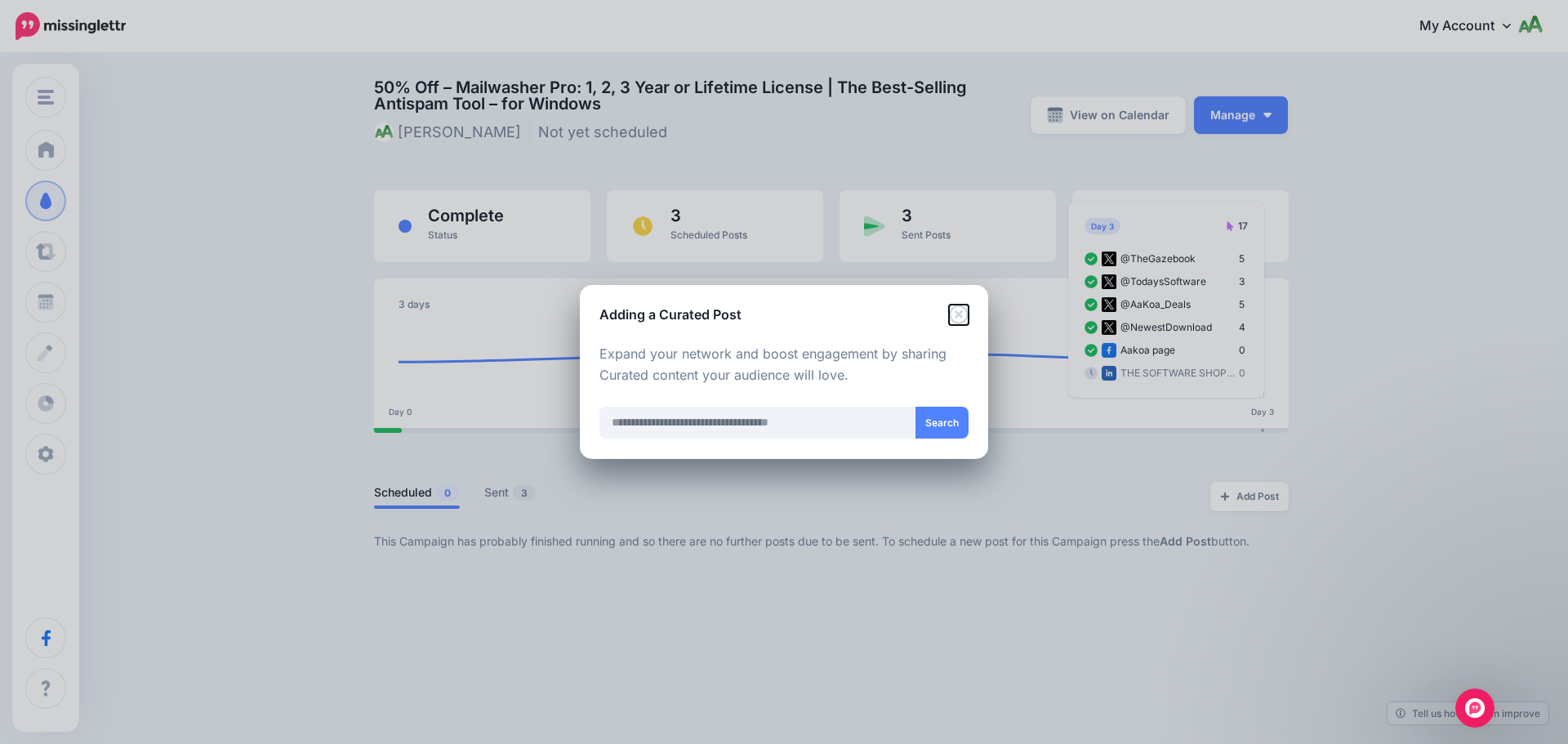
click at [953, 311] on icon "Close" at bounding box center [959, 315] width 20 height 20
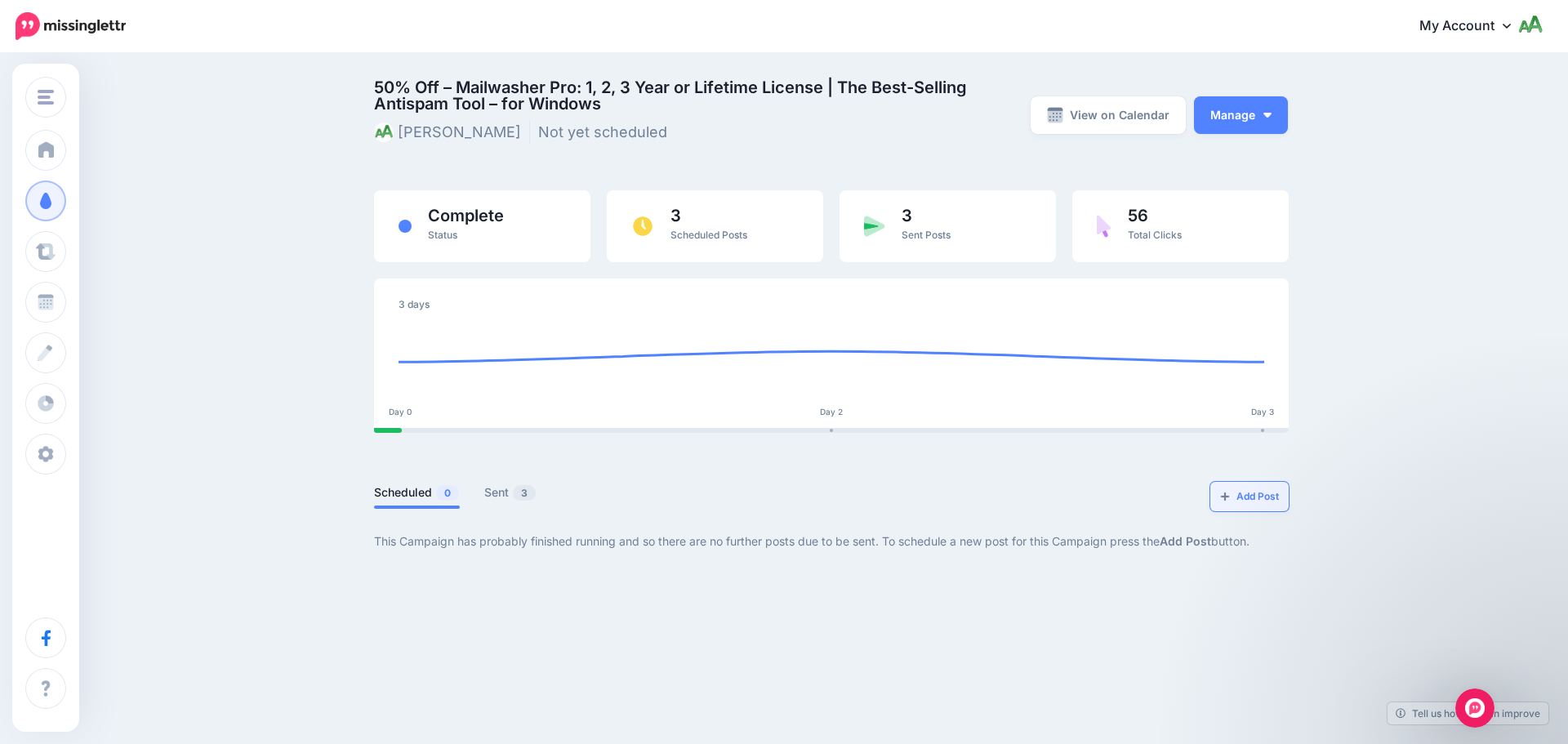
click at [1252, 504] on link "Add Post" at bounding box center [1249, 496] width 79 height 29
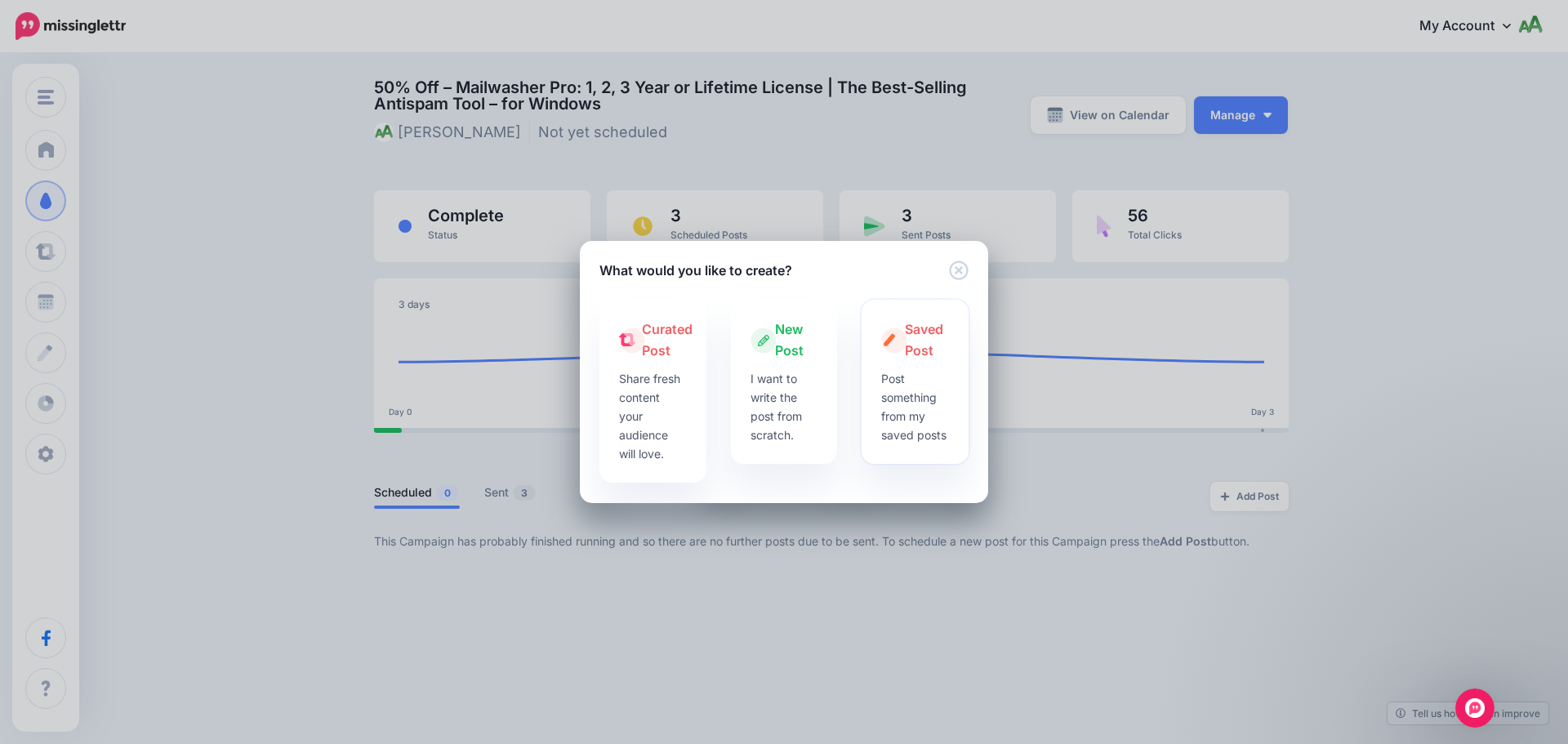
click at [932, 373] on p "Post something from my saved posts" at bounding box center [915, 406] width 68 height 75
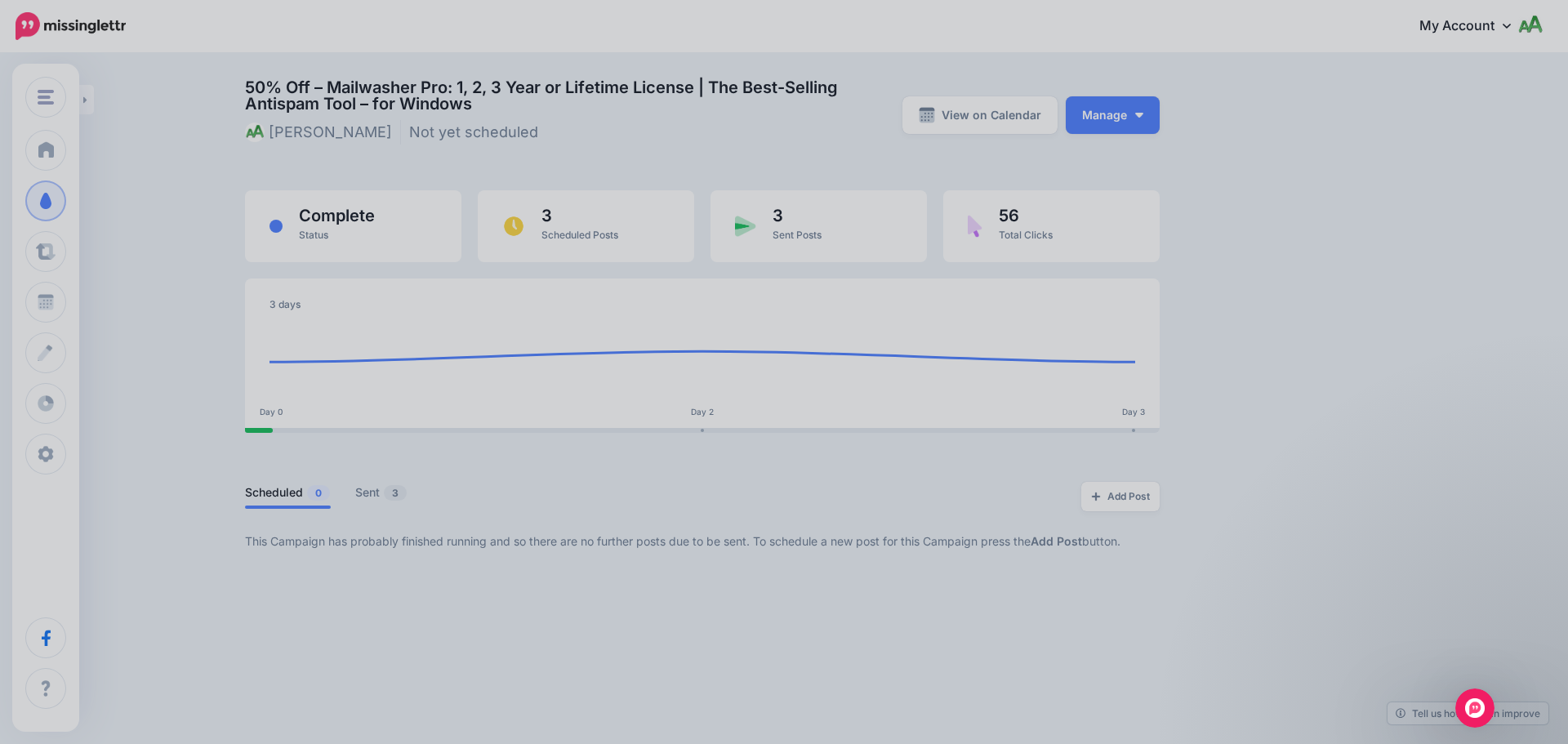
click at [770, 467] on div at bounding box center [784, 372] width 1568 height 744
